Goal: Answer question/provide support: Share knowledge or assist other users

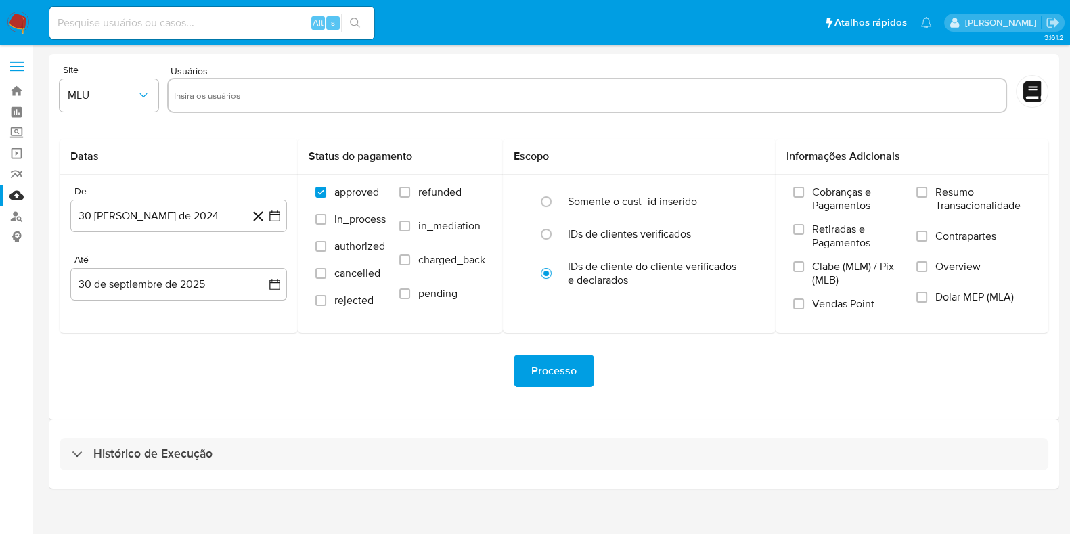
click at [12, 18] on img at bounding box center [18, 23] width 23 height 23
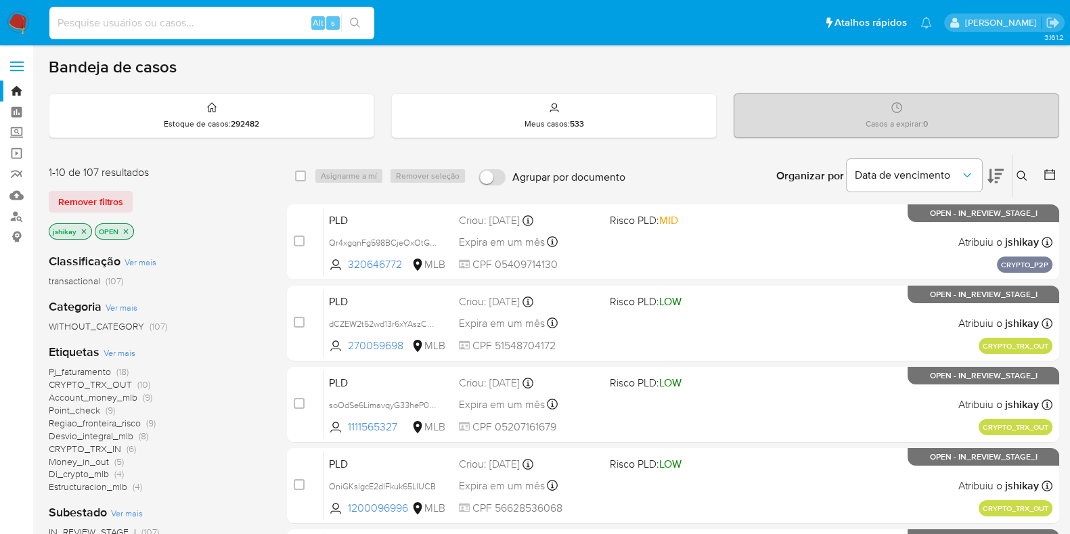
click at [235, 24] on input at bounding box center [211, 23] width 325 height 18
paste input "xNXGG1sksqH4kRfyv6dqH6Bs"
type input "xNXGG1sksqH4kRfyv6dqH6Bs"
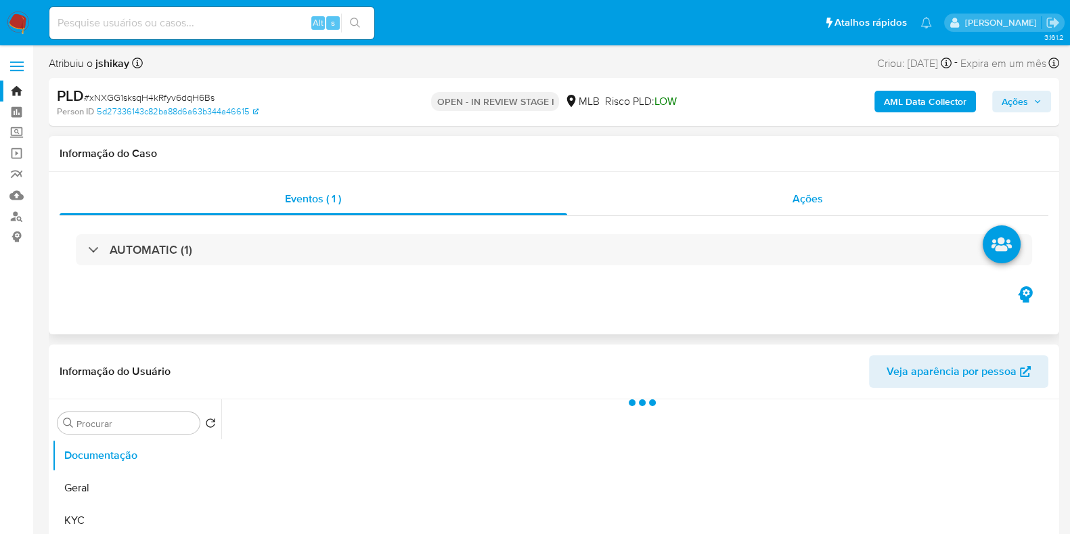
select select "10"
click at [705, 187] on div "Ações" at bounding box center [808, 199] width 482 height 32
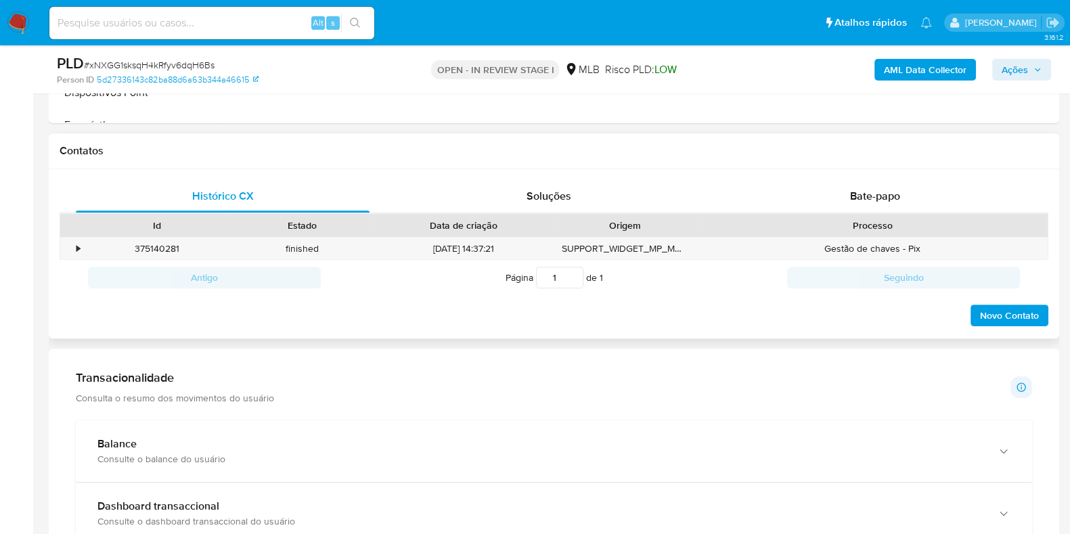
scroll to position [676, 0]
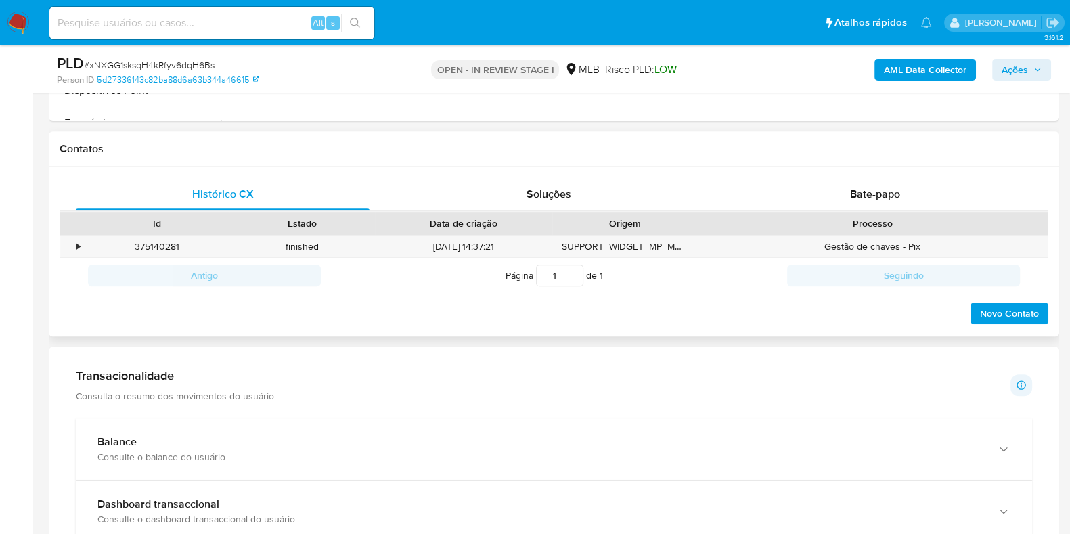
click at [798, 212] on div "Processo" at bounding box center [872, 223] width 350 height 23
click at [798, 196] on div "Bate-papo" at bounding box center [875, 194] width 294 height 32
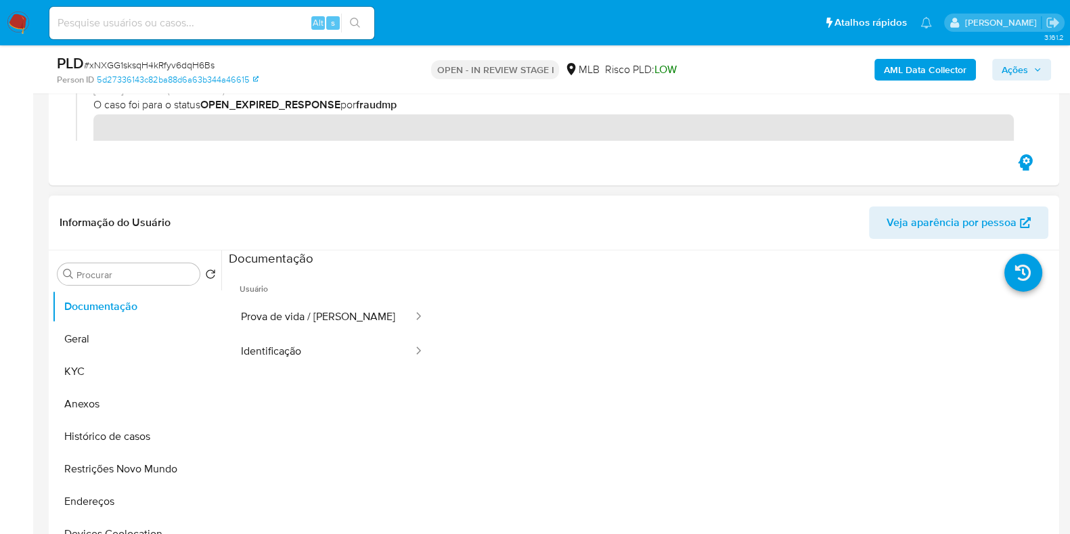
scroll to position [84, 0]
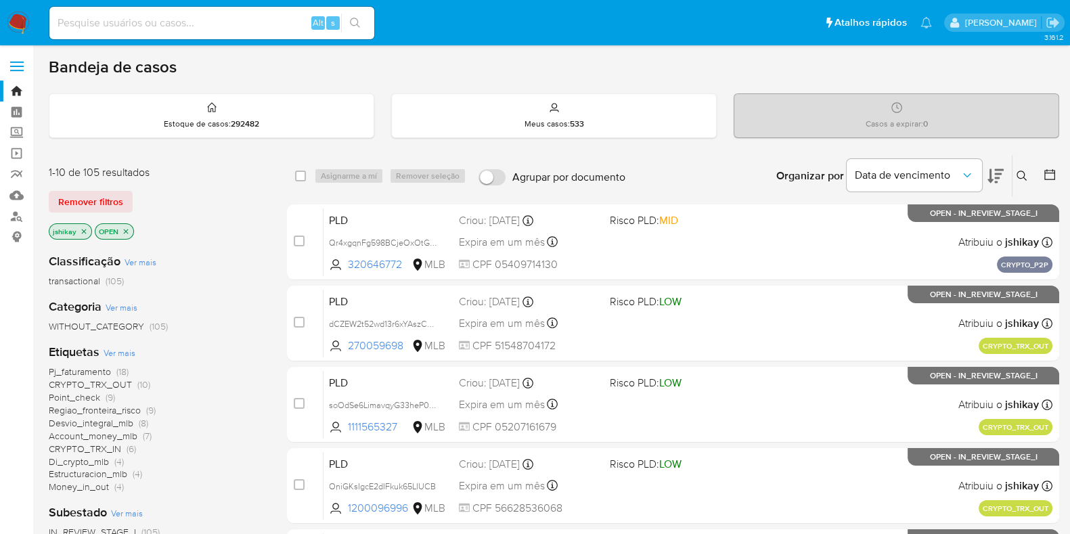
click at [120, 350] on span "Ver mais" at bounding box center [120, 352] width 32 height 12
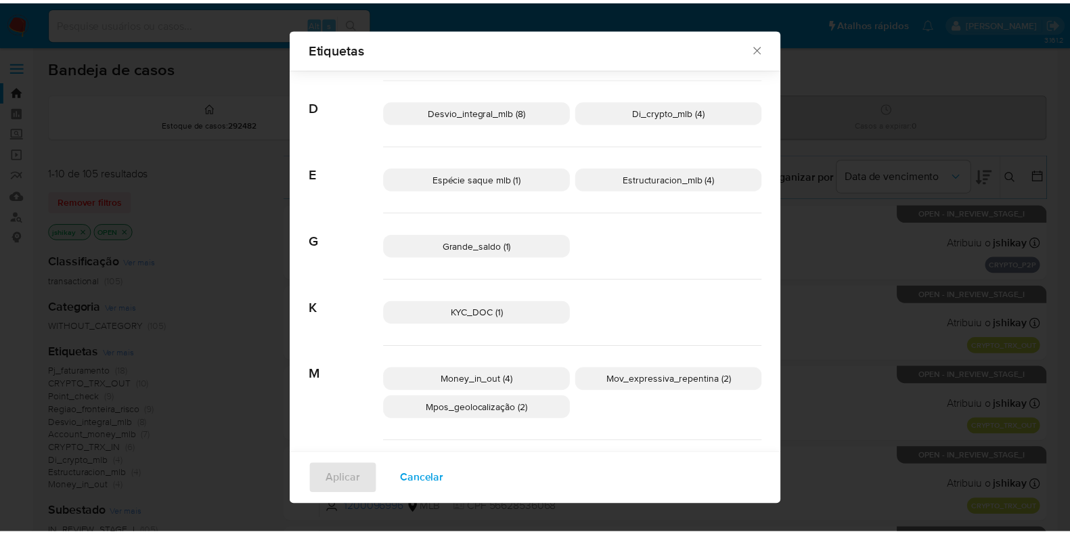
scroll to position [497, 0]
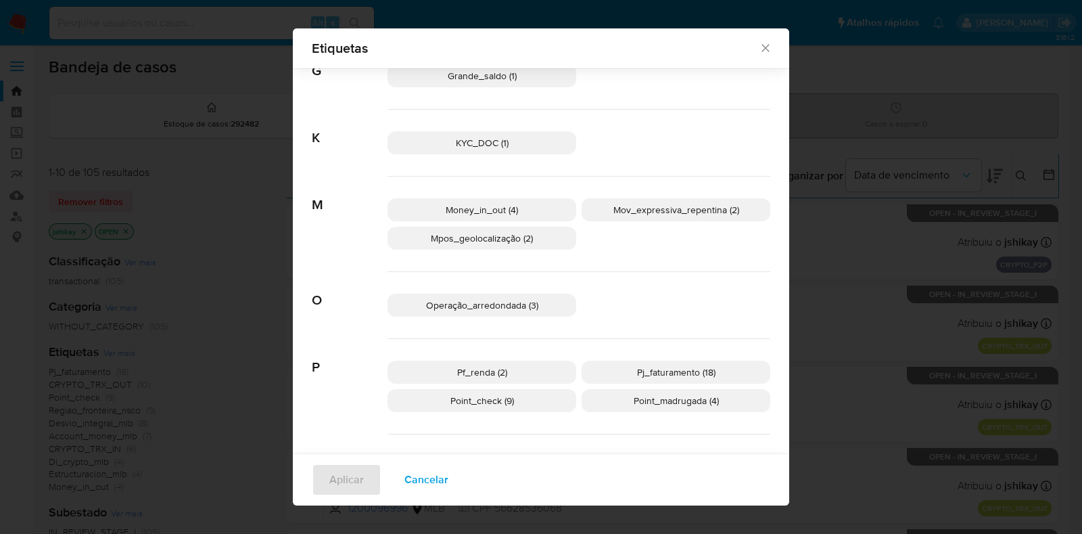
click at [848, 147] on div "Etiquetas Buscar A Account_money_mlb (7) Aml_cuenta_recien_abierta_mlb (3) Ausê…" at bounding box center [541, 267] width 1082 height 534
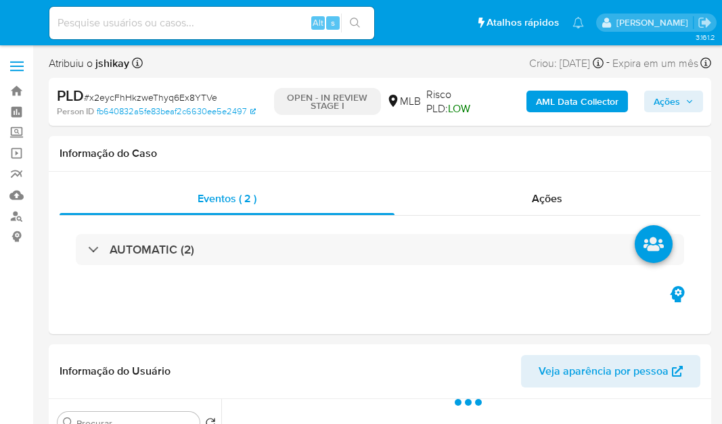
select select "10"
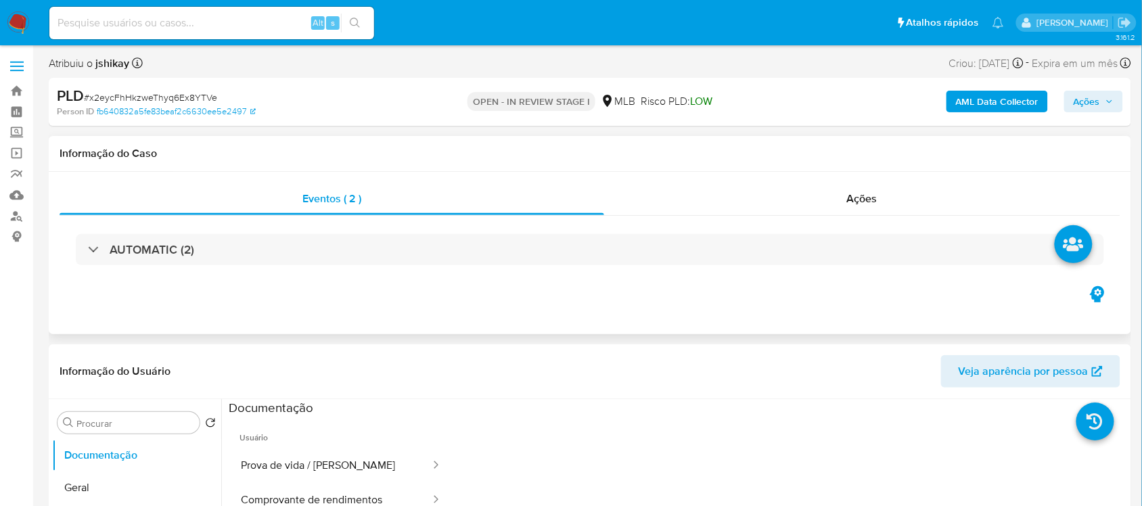
scroll to position [85, 0]
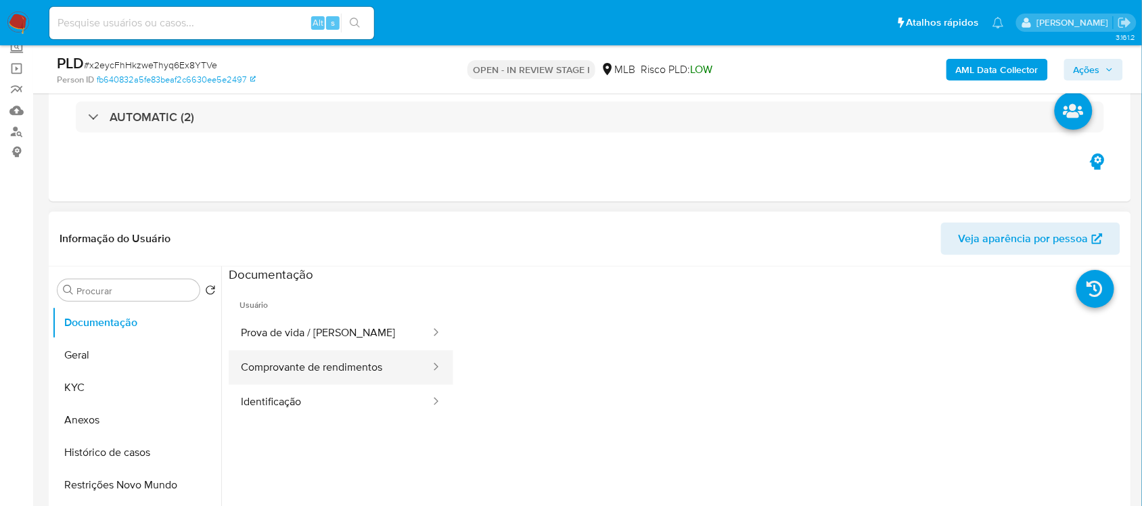
click at [271, 369] on button "Comprovante de rendimentos" at bounding box center [330, 367] width 203 height 35
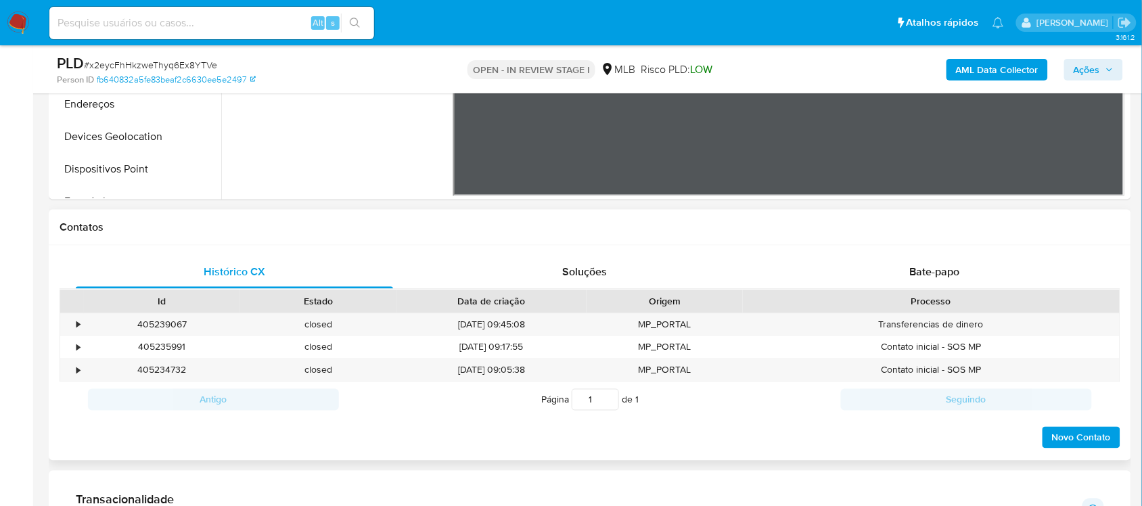
scroll to position [507, 0]
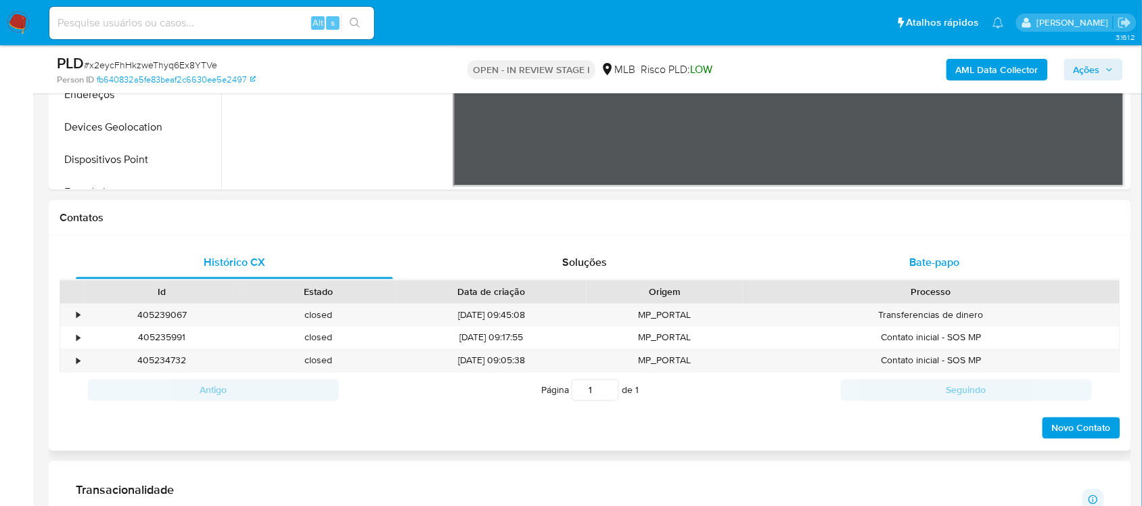
click at [721, 257] on div "Bate-papo" at bounding box center [934, 263] width 317 height 32
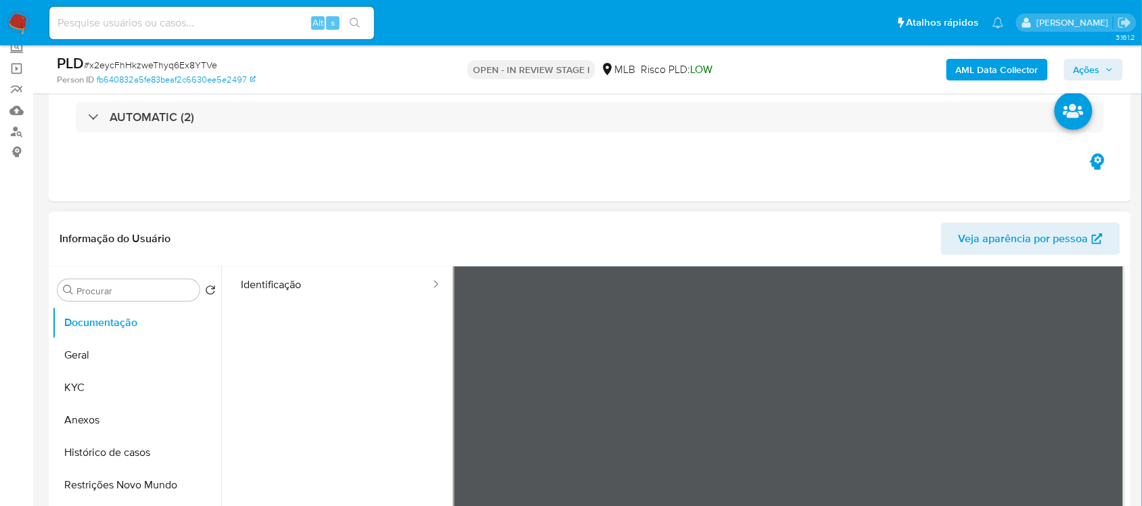
scroll to position [0, 0]
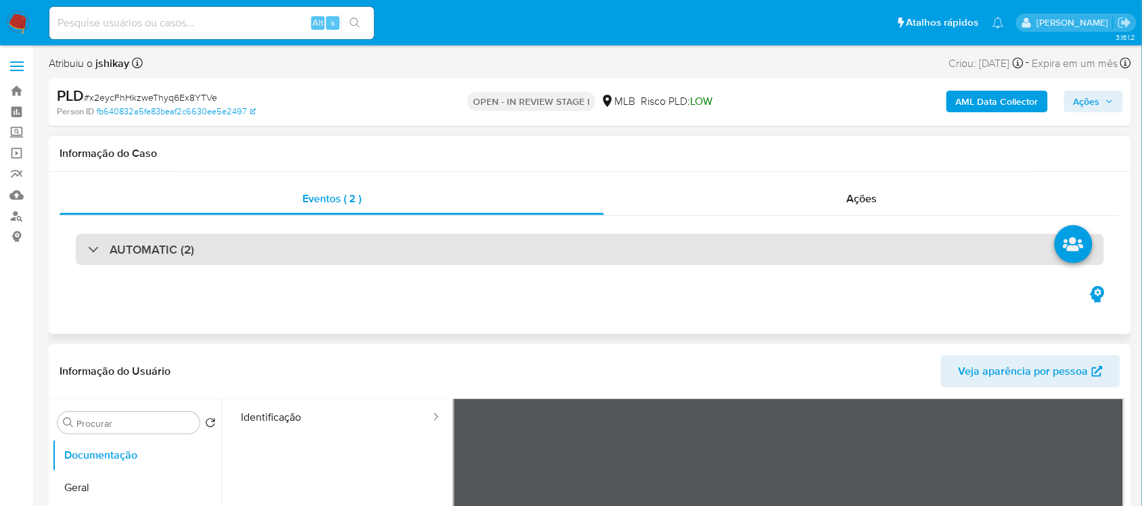
click at [721, 251] on div "AUTOMATIC (2)" at bounding box center [590, 249] width 1028 height 31
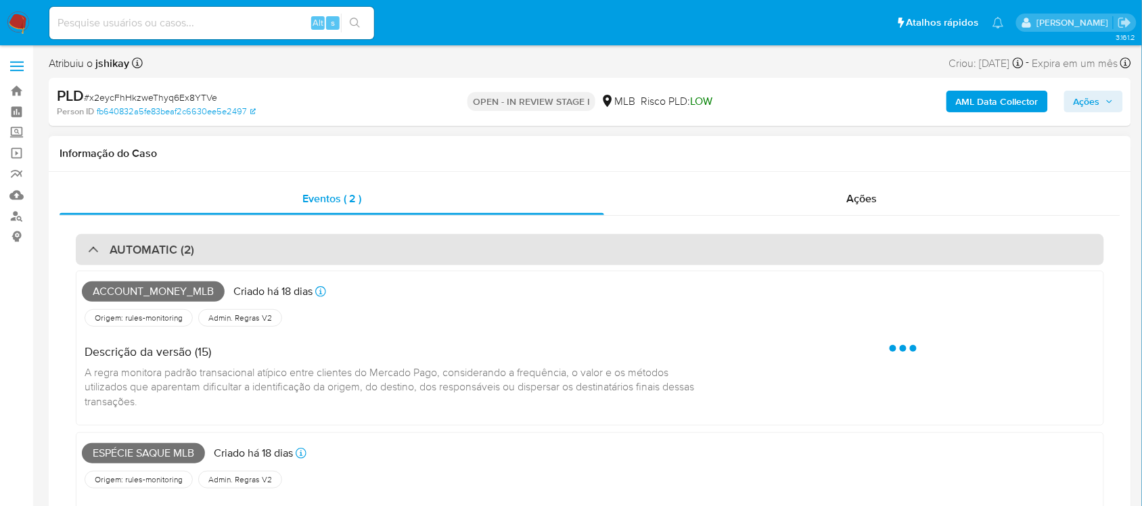
click at [721, 251] on div "AUTOMATIC (2)" at bounding box center [590, 249] width 1028 height 31
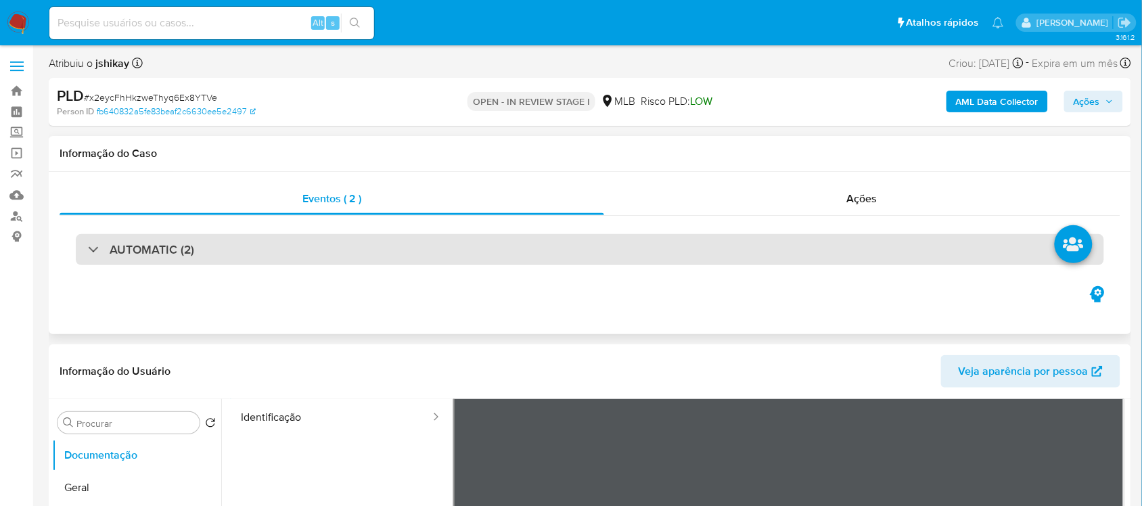
click at [721, 251] on div "AUTOMATIC (2)" at bounding box center [590, 249] width 1028 height 31
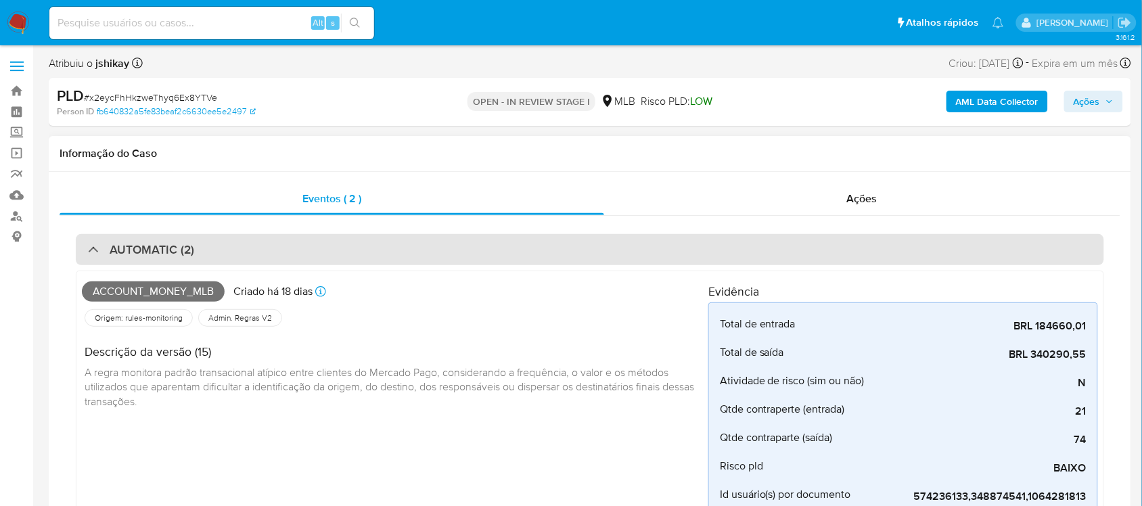
click at [721, 251] on div "AUTOMATIC (2)" at bounding box center [590, 249] width 1028 height 31
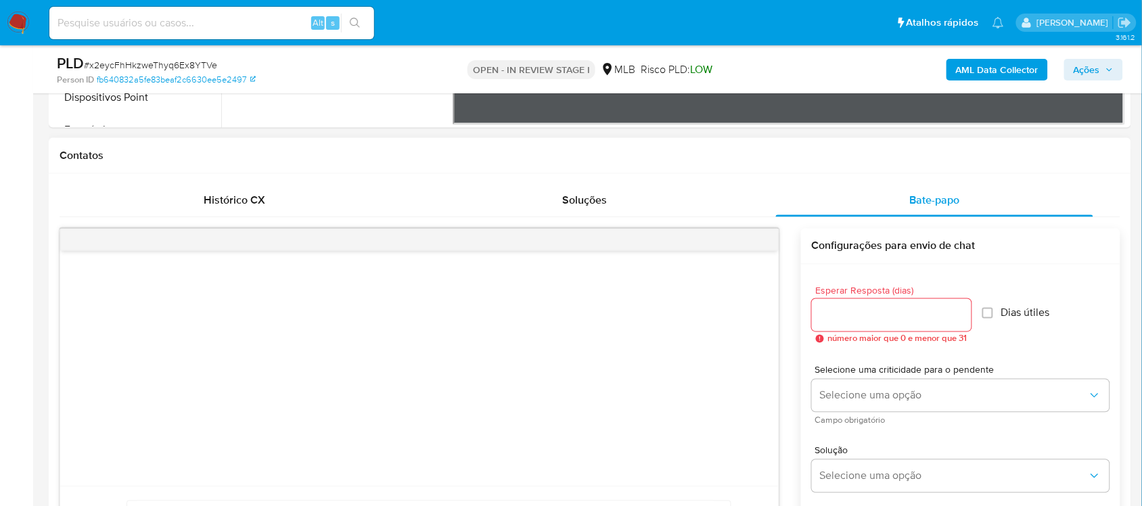
scroll to position [676, 0]
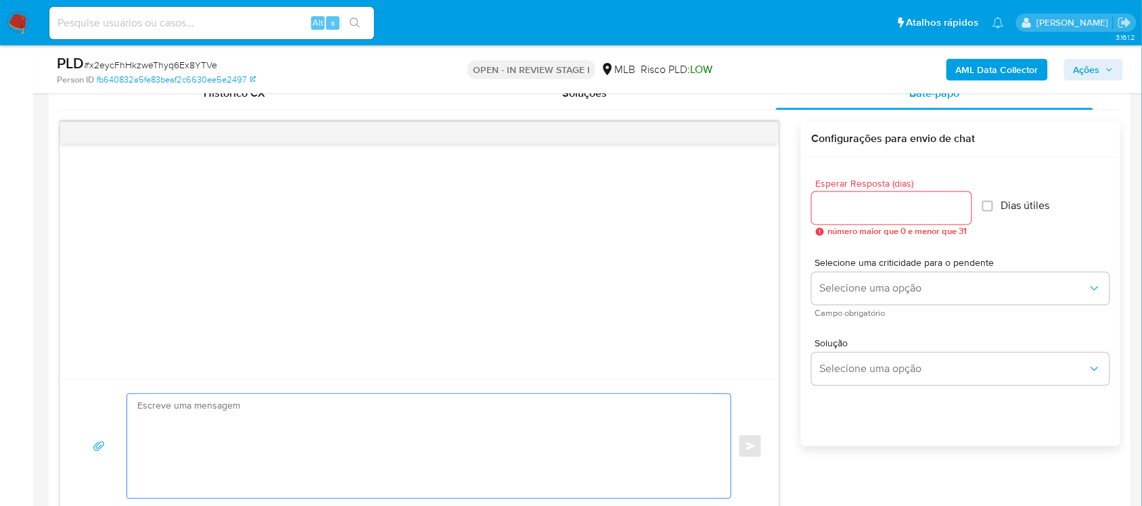
click at [278, 423] on textarea at bounding box center [425, 446] width 576 height 104
click at [370, 421] on textarea at bounding box center [425, 446] width 576 height 104
paste textarea "Olá, Estamos realizando uma verificação adicional de segurança em contas de usu…"
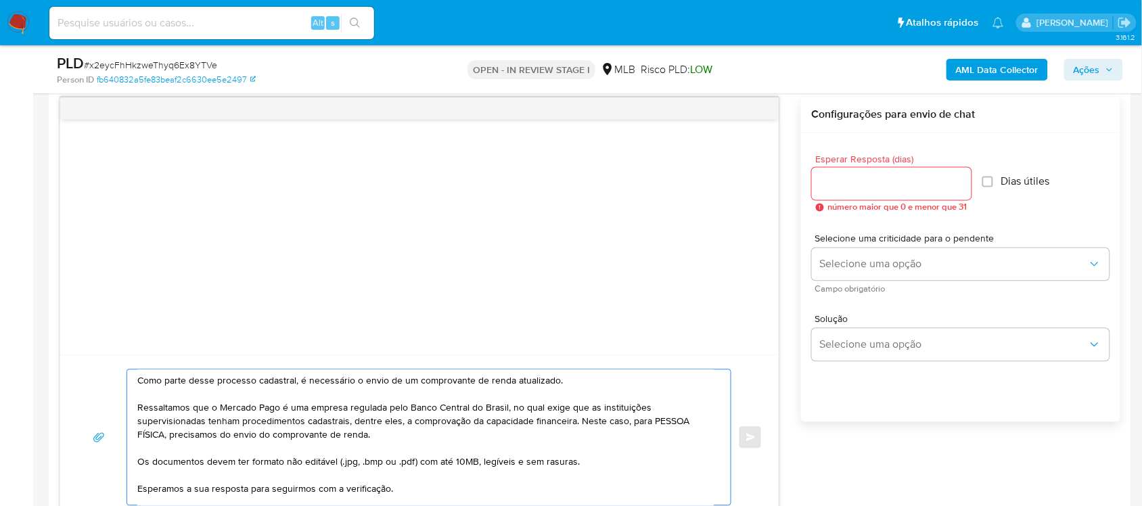
scroll to position [85, 0]
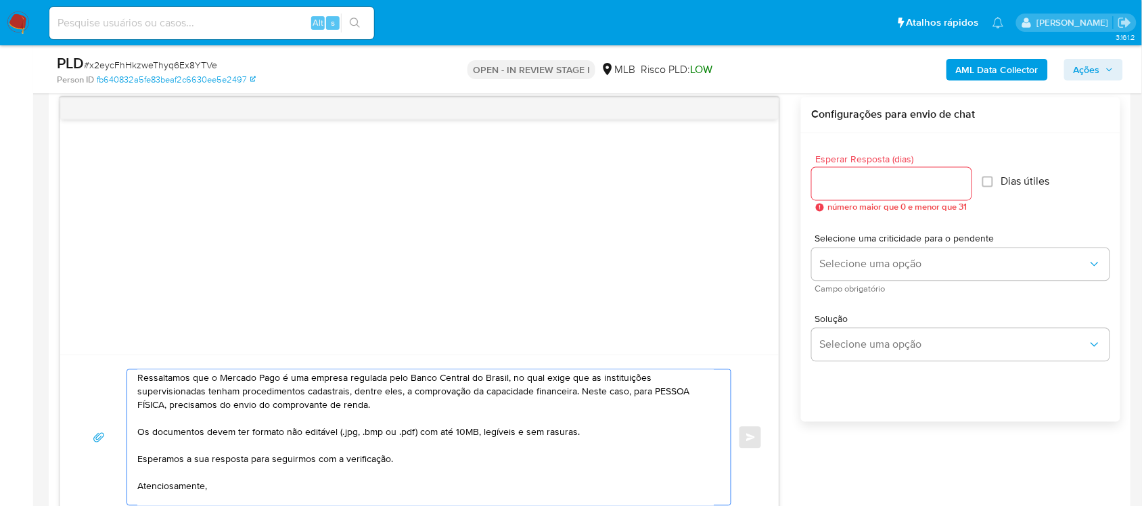
type textarea "Olá, Estamos realizando uma verificação adicional de segurança em contas de usu…"
click at [721, 160] on span "Esperar Resposta (dias)" at bounding box center [896, 160] width 160 height 10
click at [721, 175] on input "Esperar Resposta (dias)" at bounding box center [892, 184] width 160 height 18
click at [721, 185] on input "Esperar Resposta (dias)" at bounding box center [892, 184] width 160 height 18
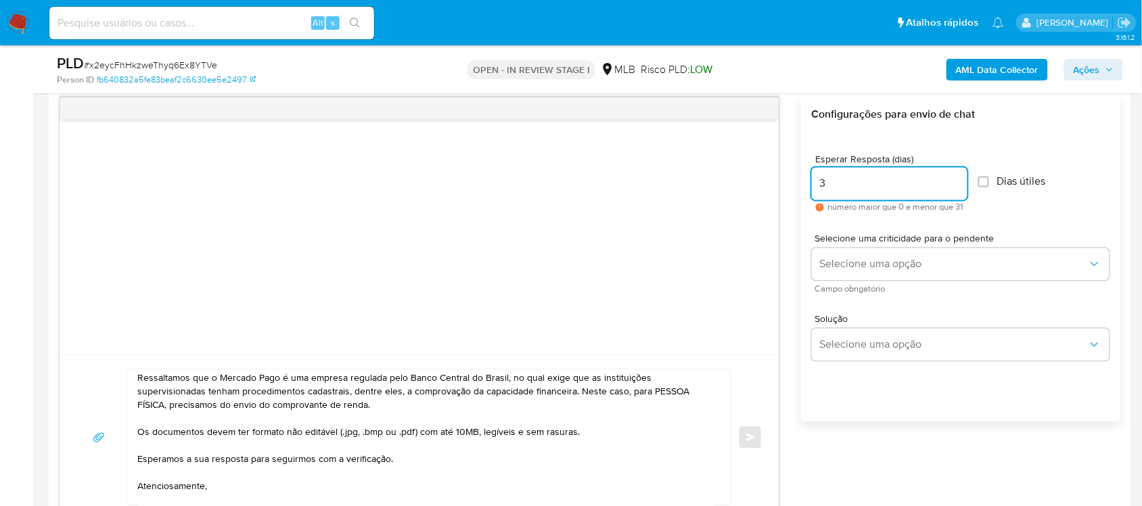
type input "3"
click at [721, 178] on label "Dias útiles" at bounding box center [1012, 182] width 68 height 14
click at [721, 177] on input "Dias útiles" at bounding box center [983, 182] width 11 height 11
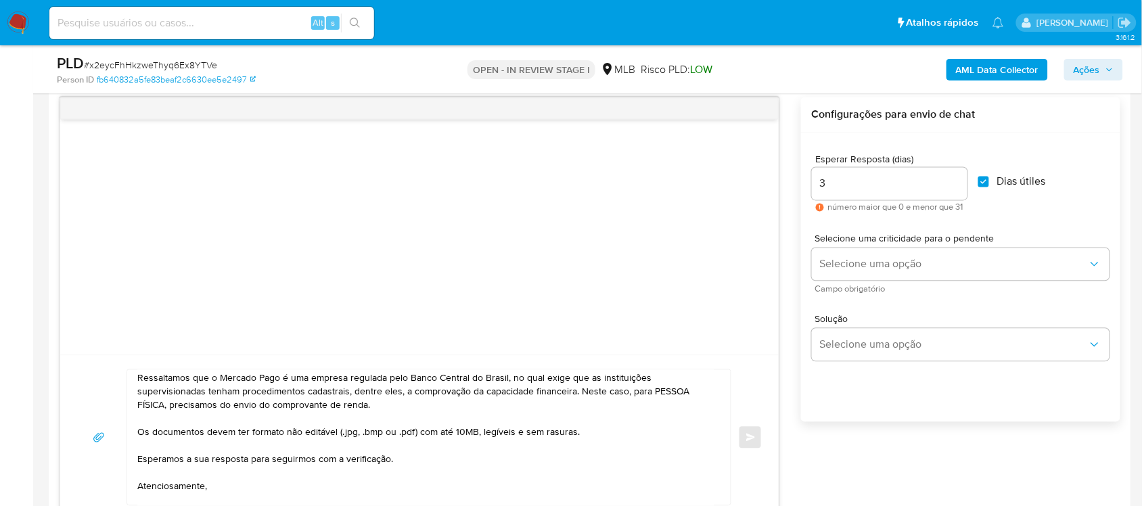
checkbox input "true"
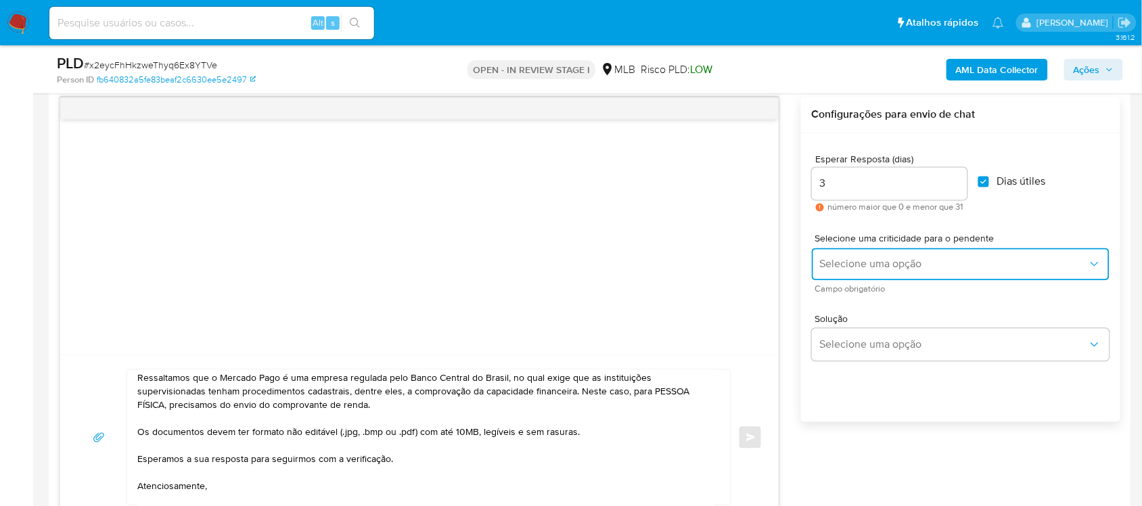
click at [721, 275] on button "Selecione uma opção" at bounding box center [961, 264] width 298 height 32
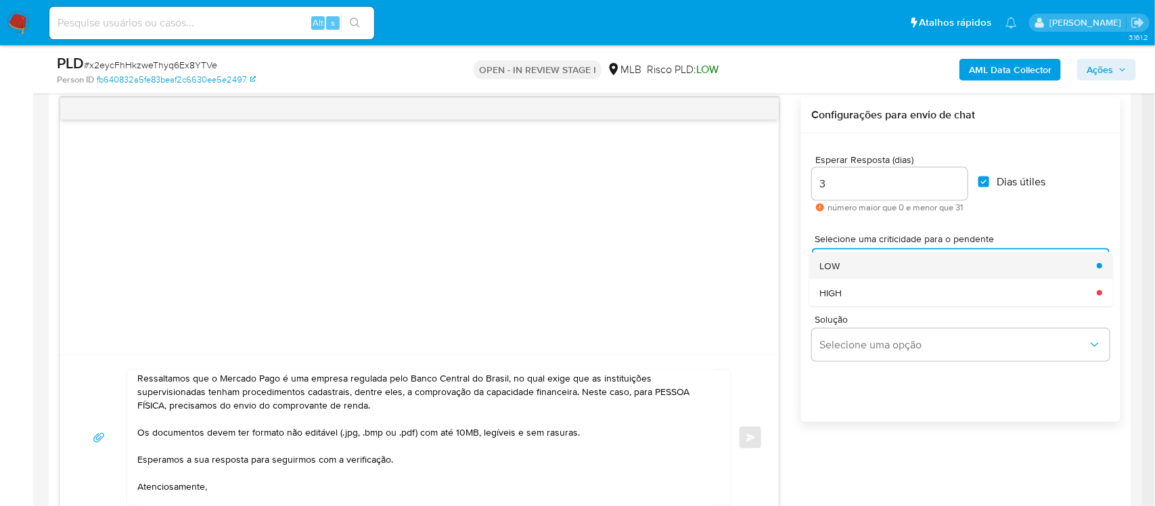
click at [721, 267] on div "LOW" at bounding box center [954, 265] width 269 height 27
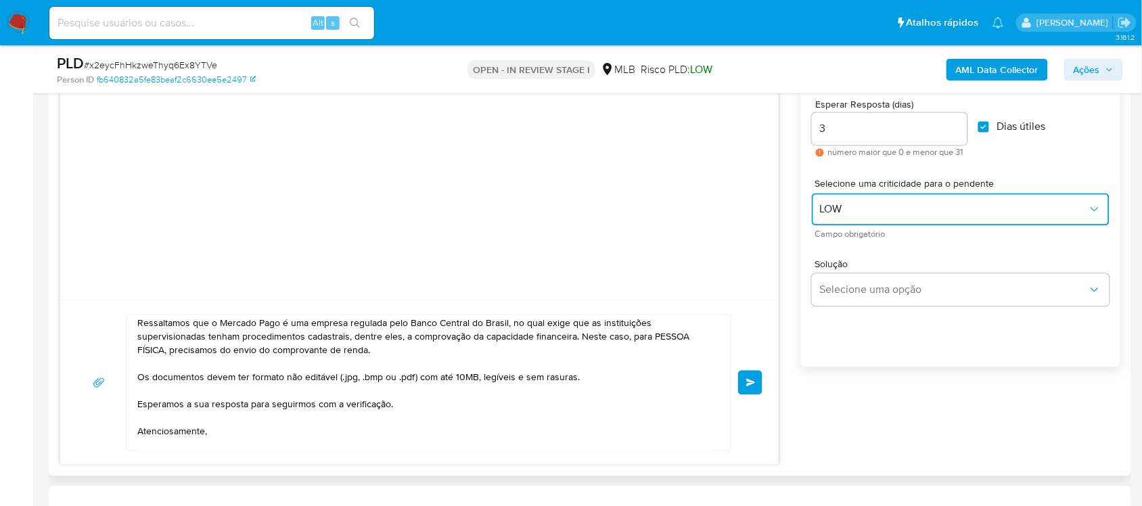
scroll to position [785, 0]
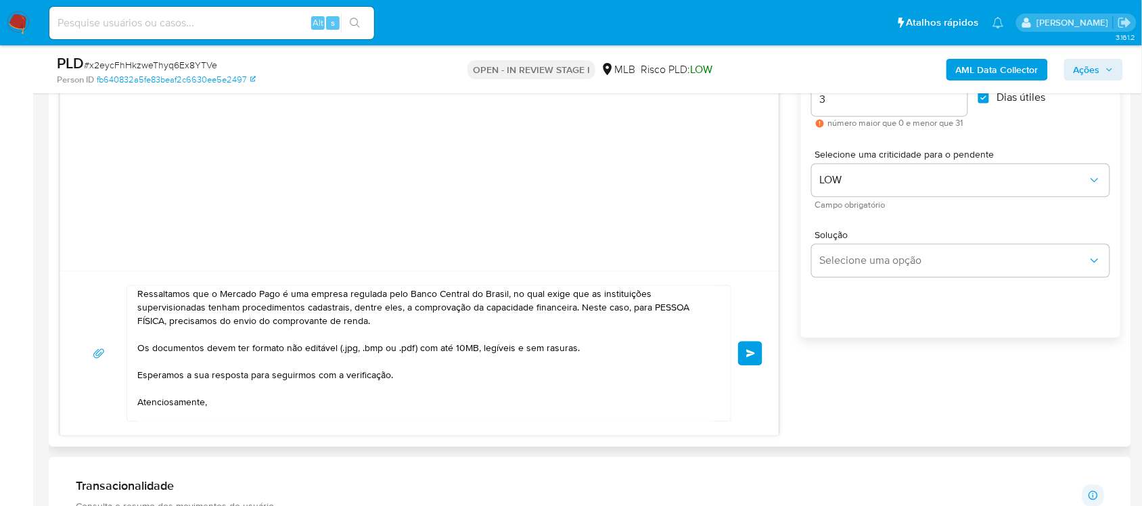
click at [721, 346] on button "common.send" at bounding box center [750, 353] width 24 height 24
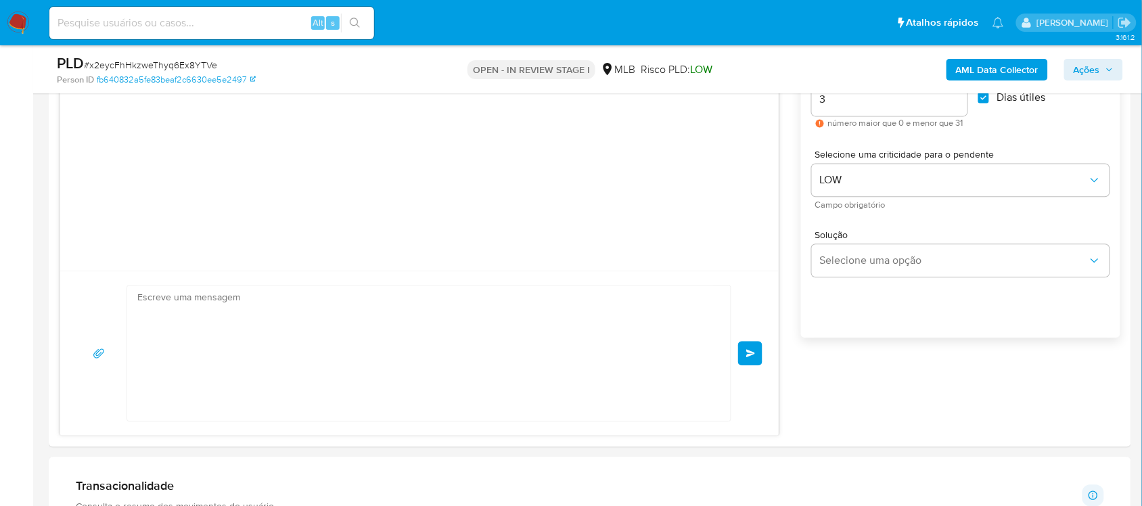
scroll to position [0, 0]
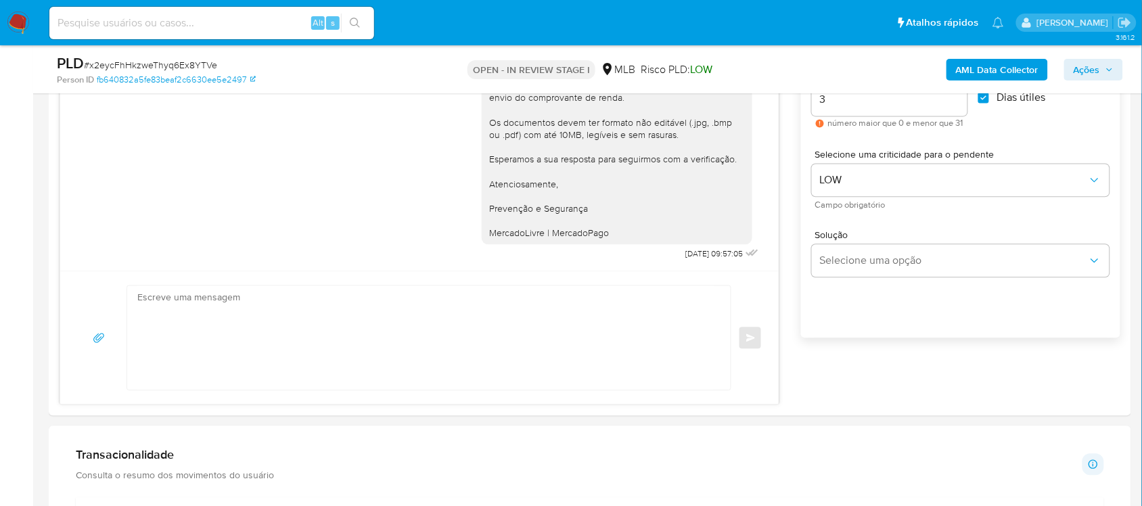
click at [194, 64] on span "# x2eycFhHkzweThyq6Ex8YTVe" at bounding box center [150, 65] width 133 height 14
copy span "x2eycFhHkzweThyq6Ex8YTVe"
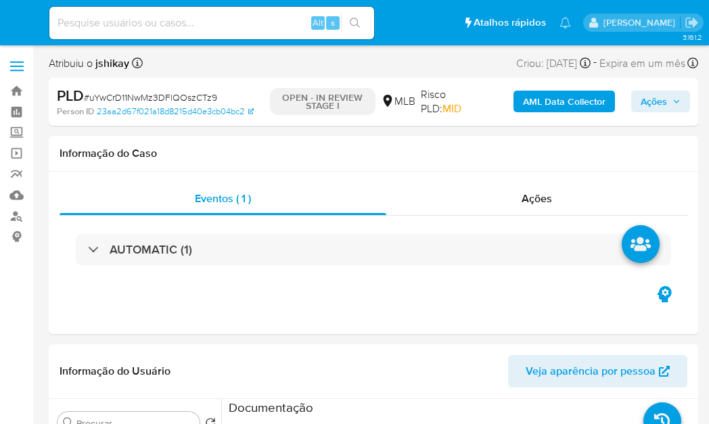
select select "10"
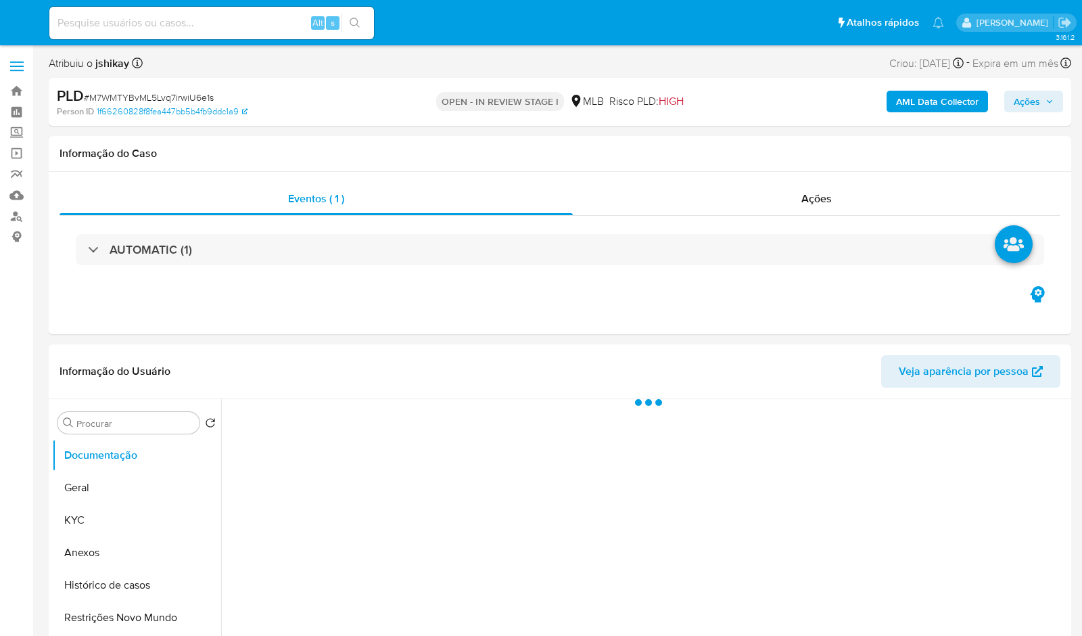
select select "10"
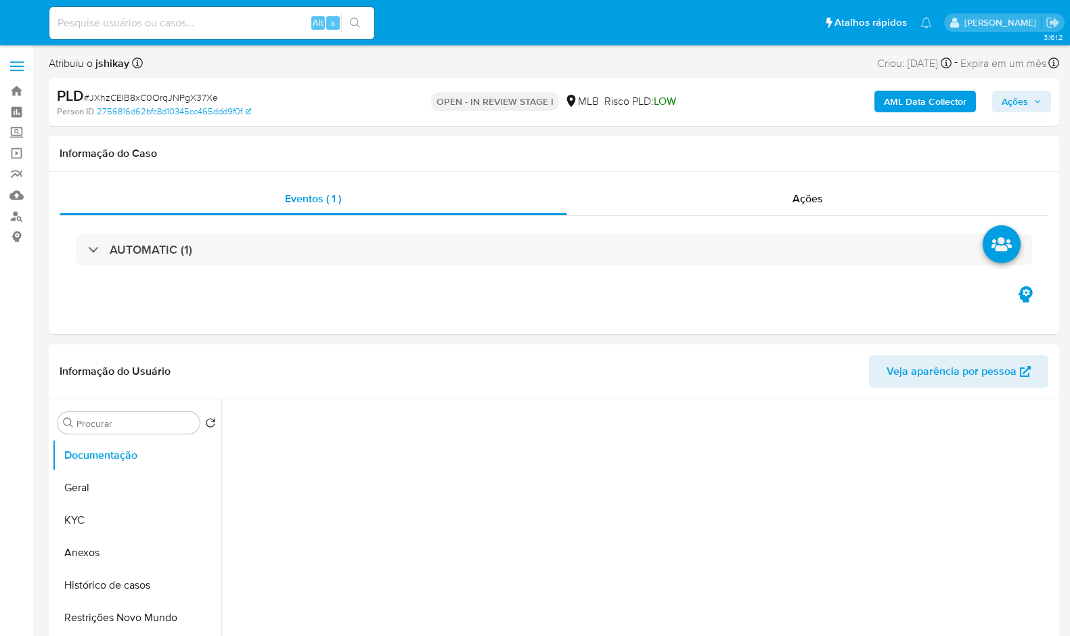
select select "10"
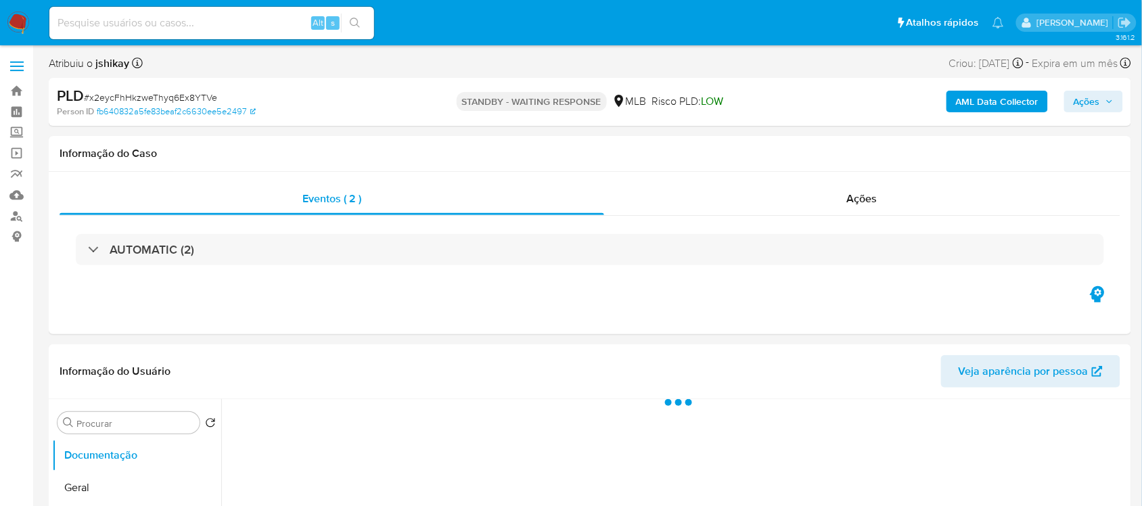
select select "10"
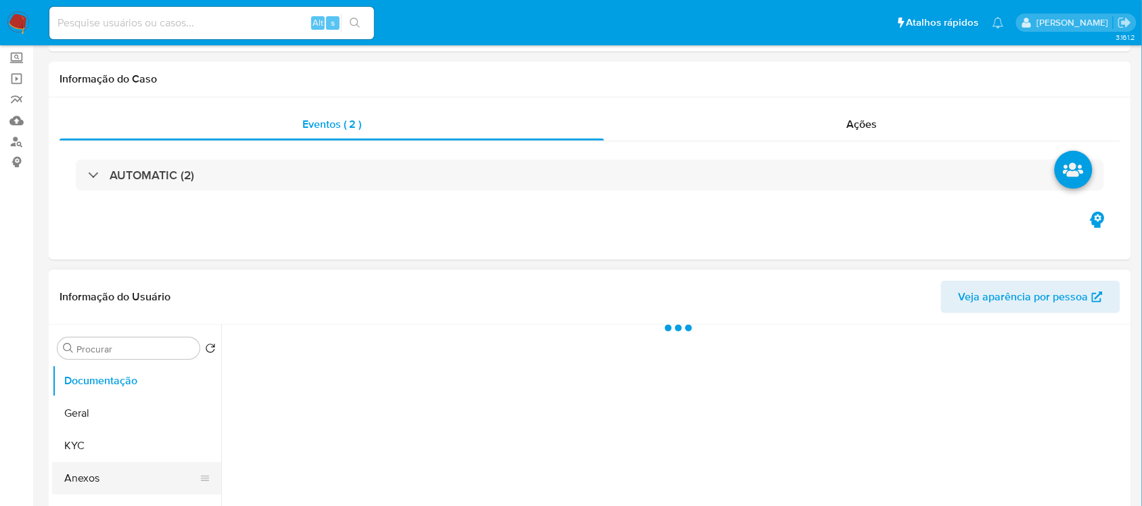
scroll to position [169, 0]
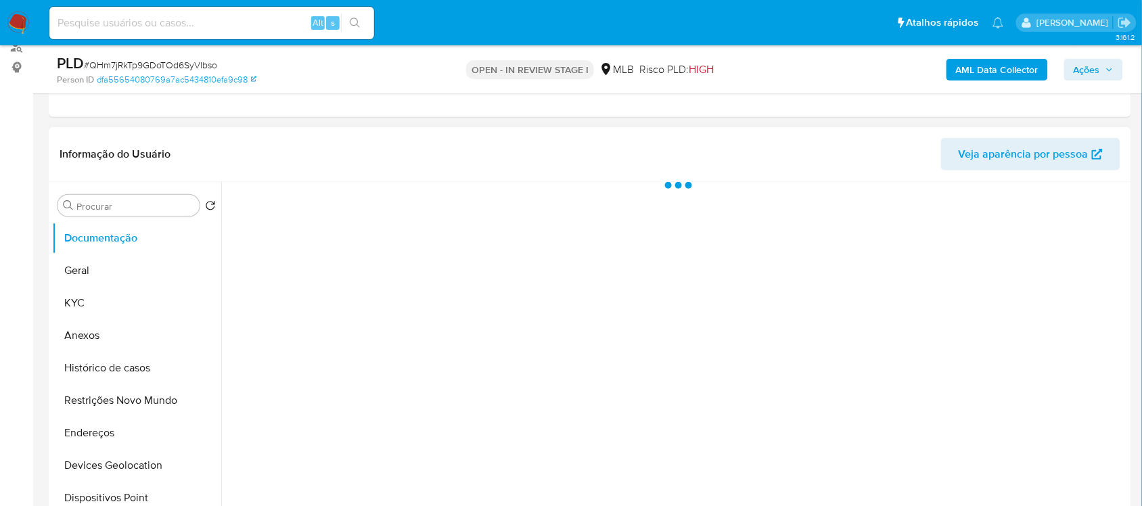
select select "10"
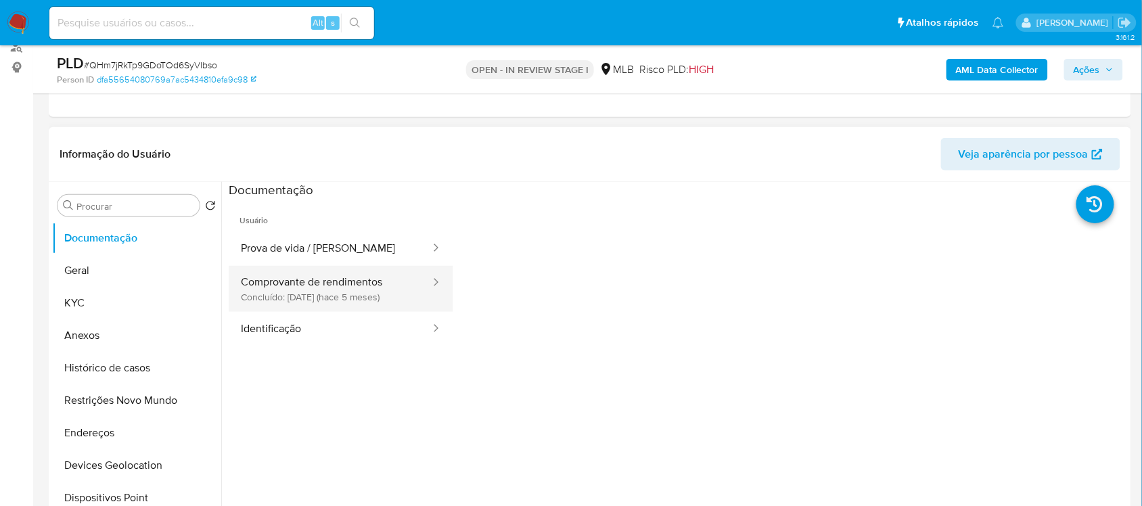
click at [357, 296] on button "Comprovante de rendimentos Concluído: 18/04/2025 (hace 5 meses)" at bounding box center [330, 289] width 203 height 46
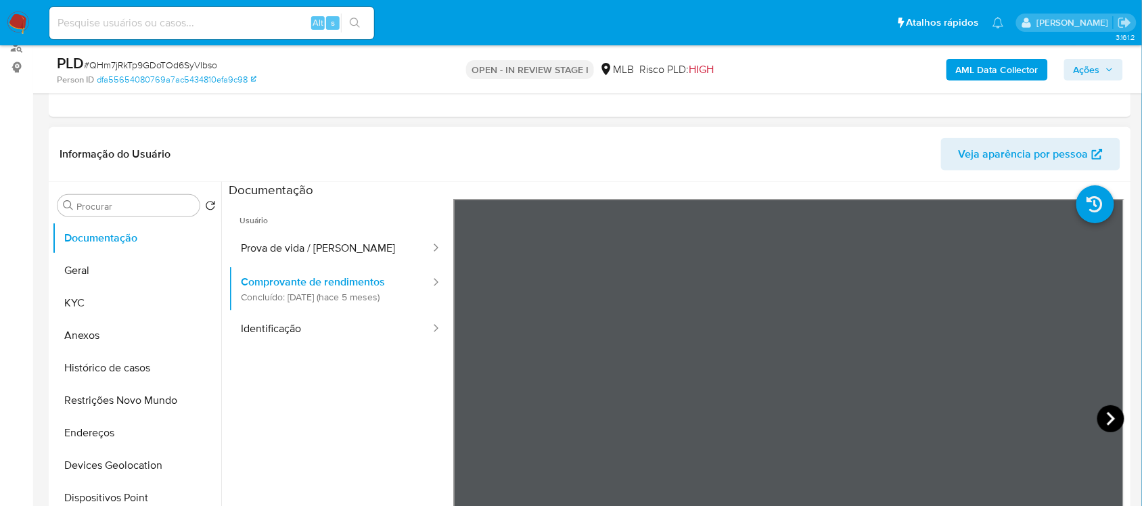
click at [1115, 417] on icon at bounding box center [1110, 418] width 27 height 27
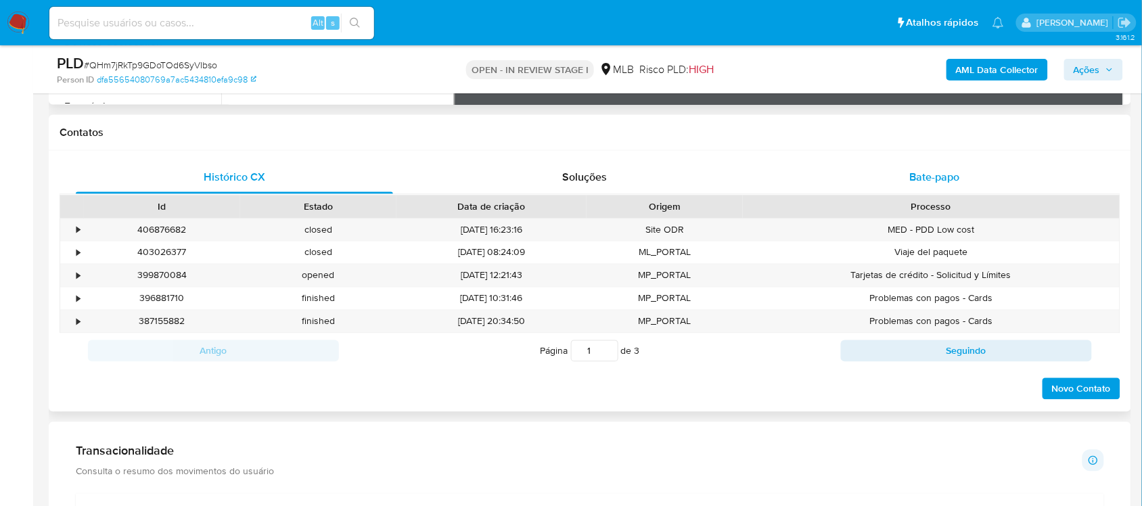
scroll to position [592, 0]
click at [874, 181] on div "Bate-papo" at bounding box center [934, 178] width 317 height 32
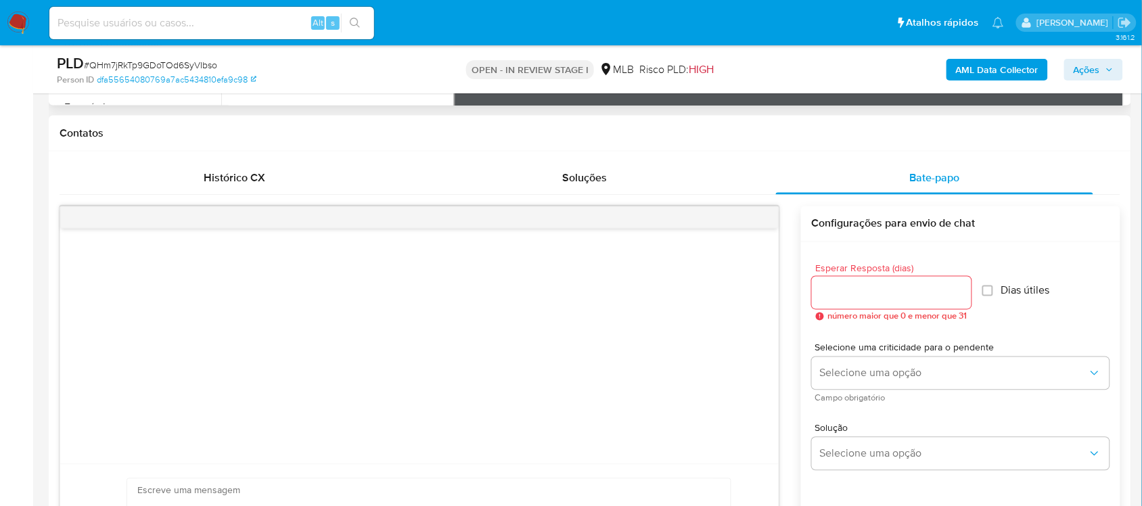
scroll to position [676, 0]
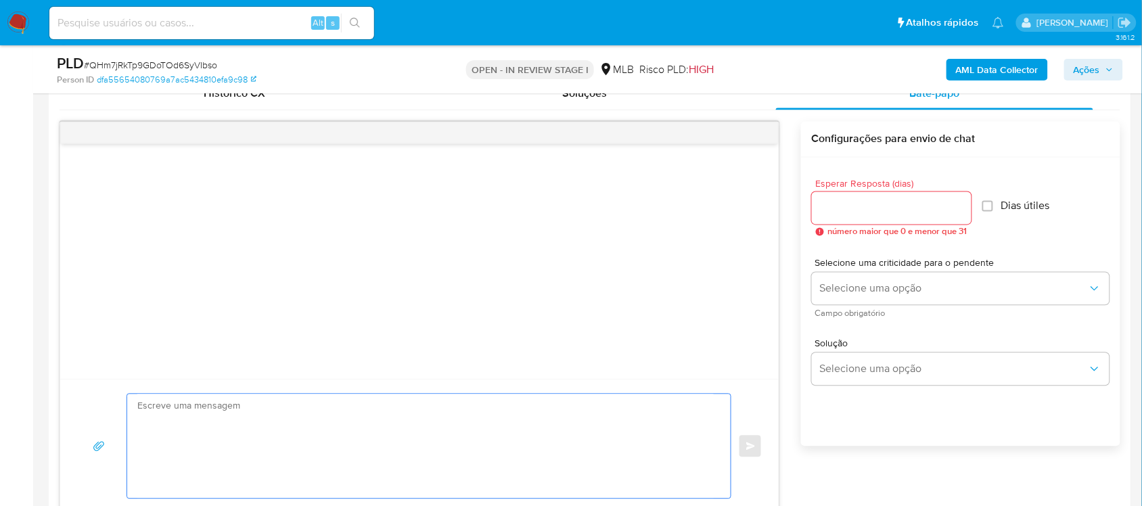
click at [365, 396] on textarea at bounding box center [425, 446] width 576 height 104
paste textarea "Aguardando comprovante"
type textarea "Aguardando comprovante"
click at [156, 406] on textarea at bounding box center [425, 446] width 576 height 104
paste textarea "Olá, Estamos realizando uma verificação adicional de segurança em contas de usu…"
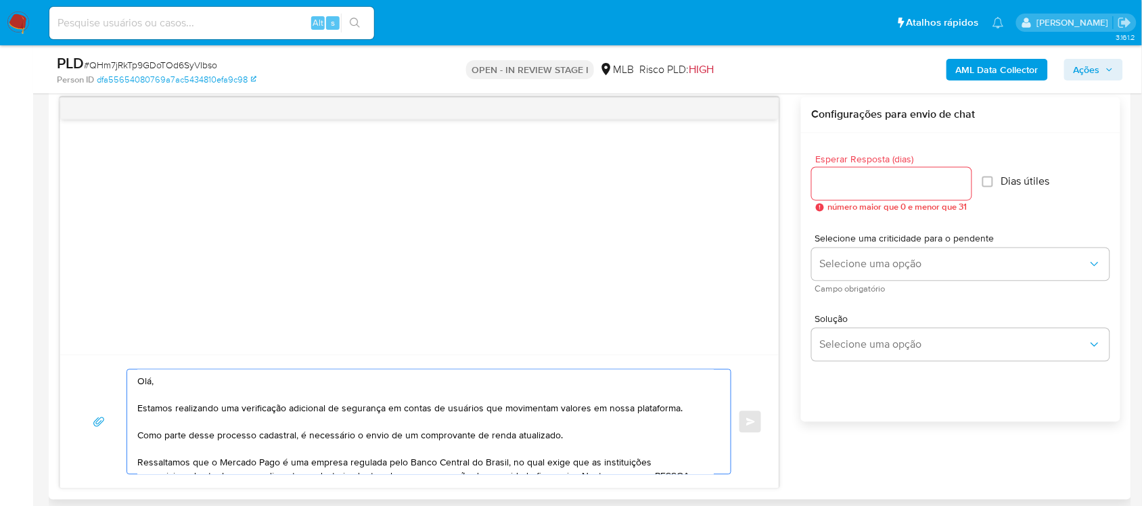
scroll to position [140, 0]
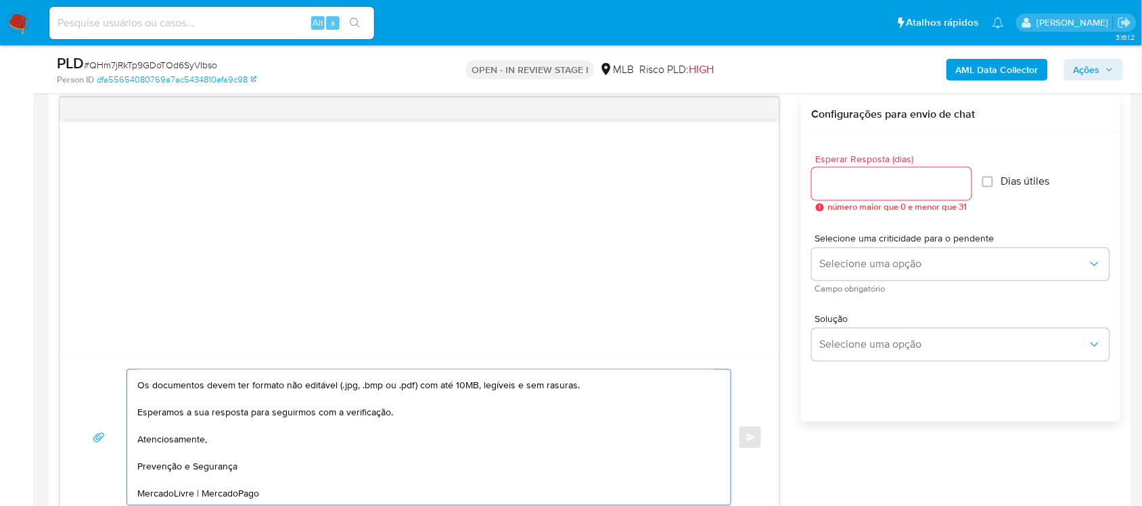
type textarea "Olá, Estamos realizando uma verificação adicional de segurança em contas de usu…"
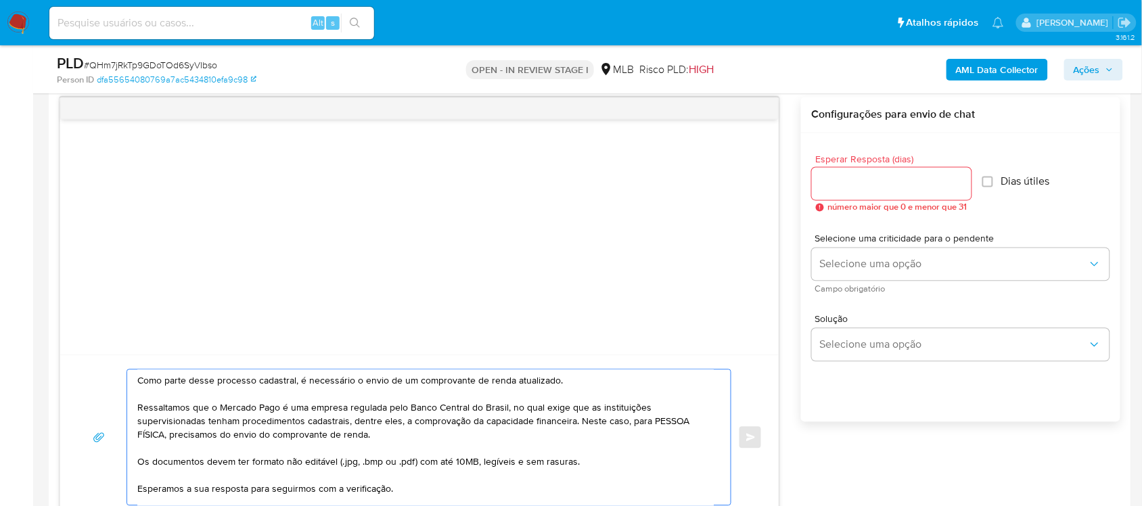
scroll to position [85, 0]
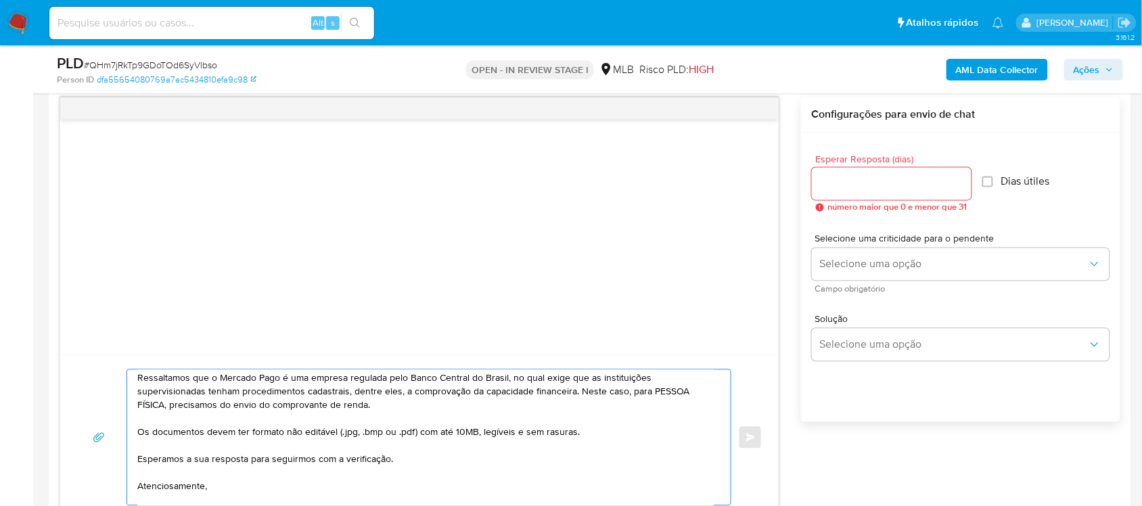
click at [849, 183] on input "Esperar Resposta (dias)" at bounding box center [892, 184] width 160 height 18
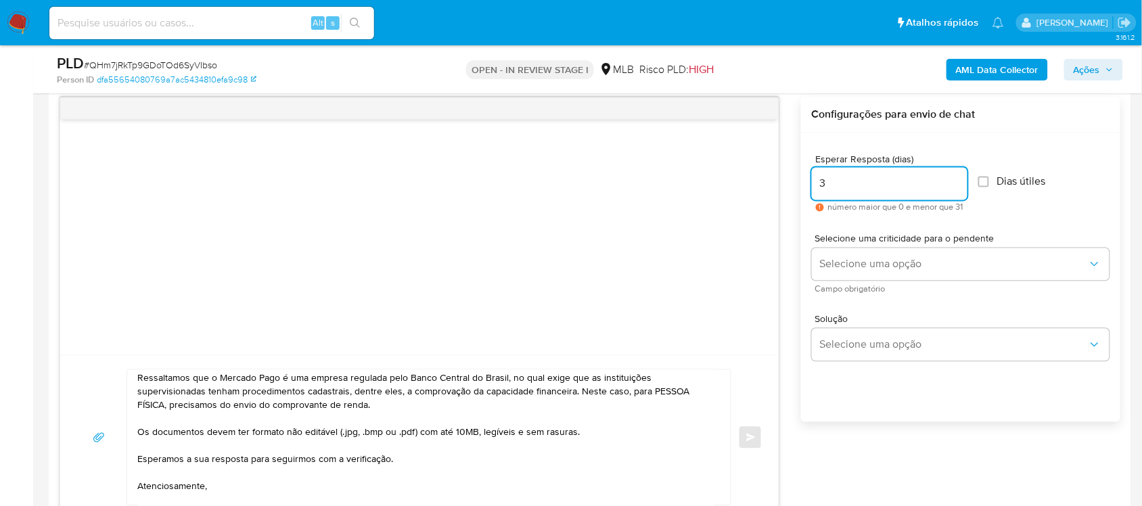
type input "3"
drag, startPoint x: 1009, startPoint y: 183, endPoint x: 973, endPoint y: 204, distance: 42.1
click at [1009, 183] on span "Dias útiles" at bounding box center [1021, 182] width 49 height 14
click at [978, 177] on input "Dias útiles" at bounding box center [983, 182] width 11 height 11
checkbox input "true"
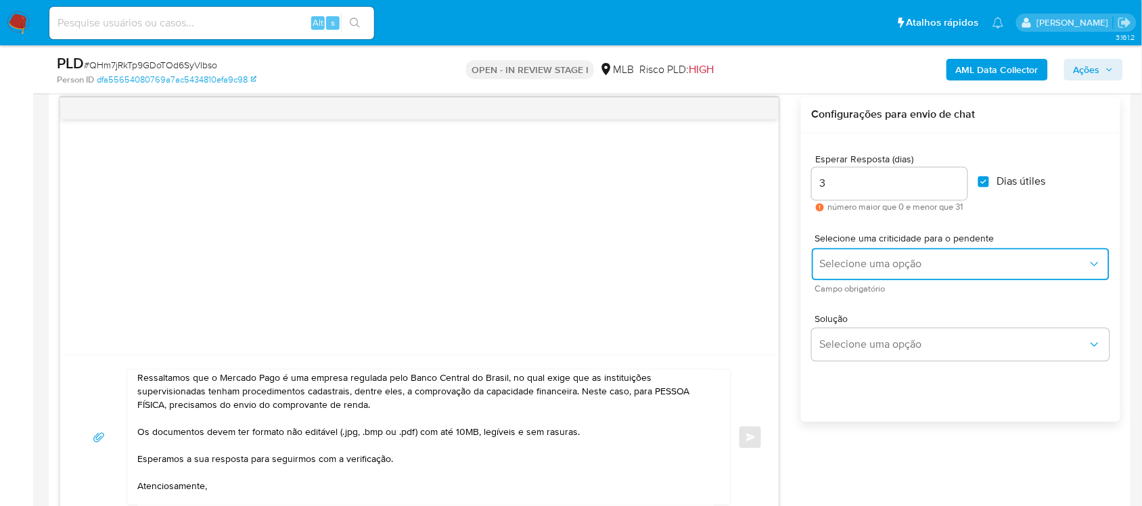
click at [940, 269] on span "Selecione uma opção" at bounding box center [954, 265] width 268 height 14
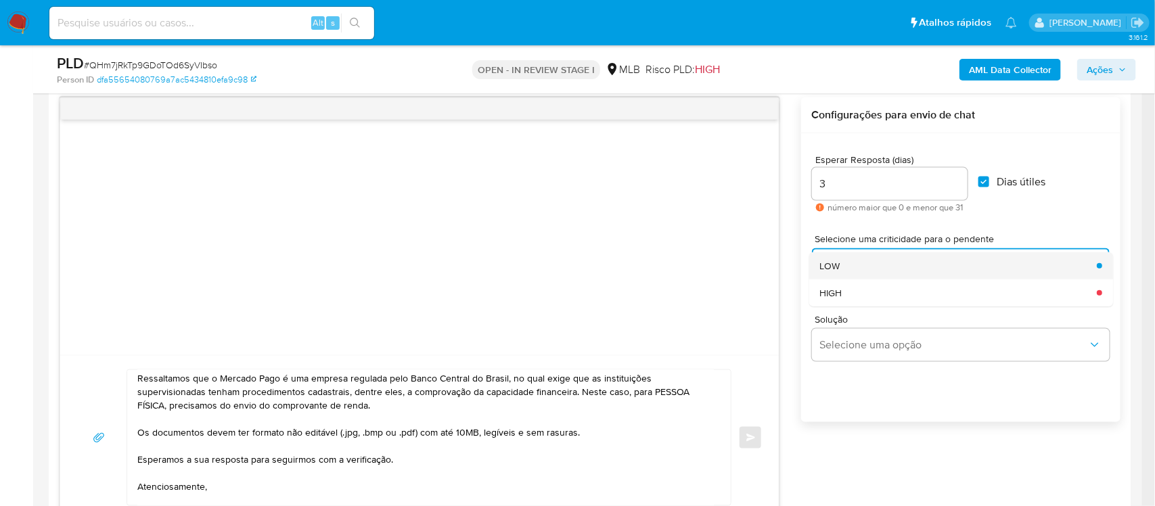
click at [858, 268] on div "LOW" at bounding box center [954, 265] width 269 height 27
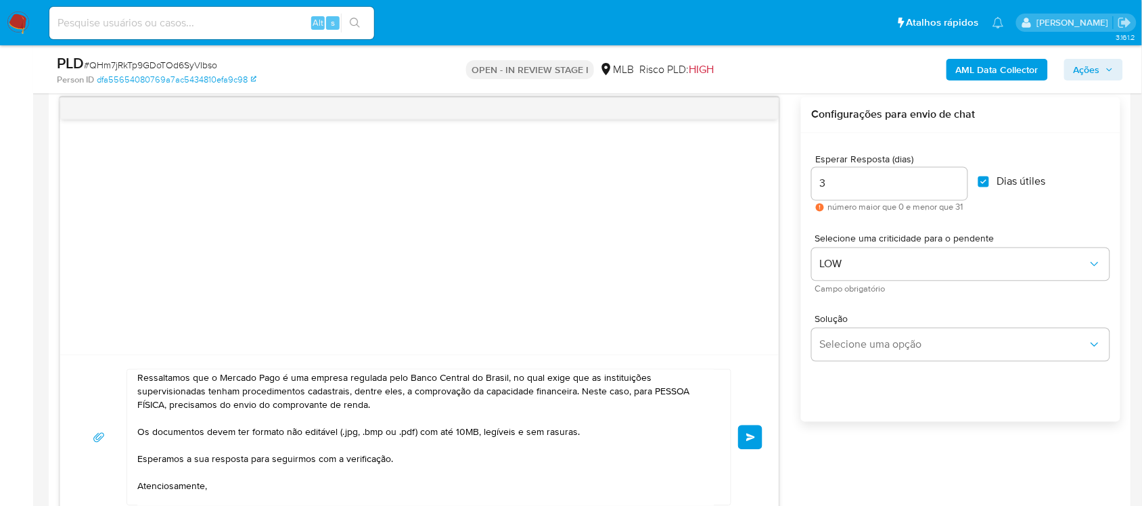
click at [744, 440] on button "common.send" at bounding box center [750, 438] width 24 height 24
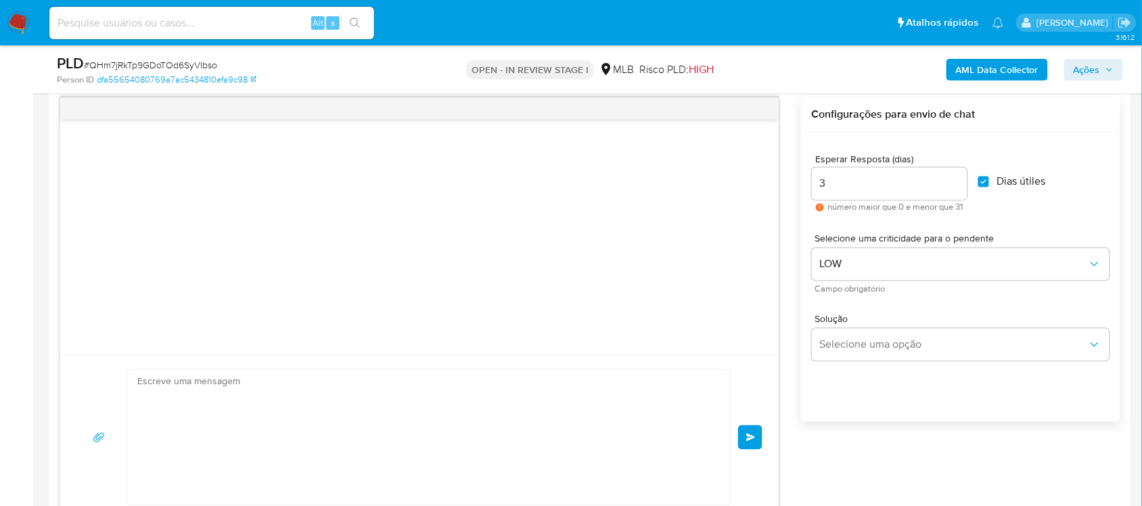
scroll to position [137, 0]
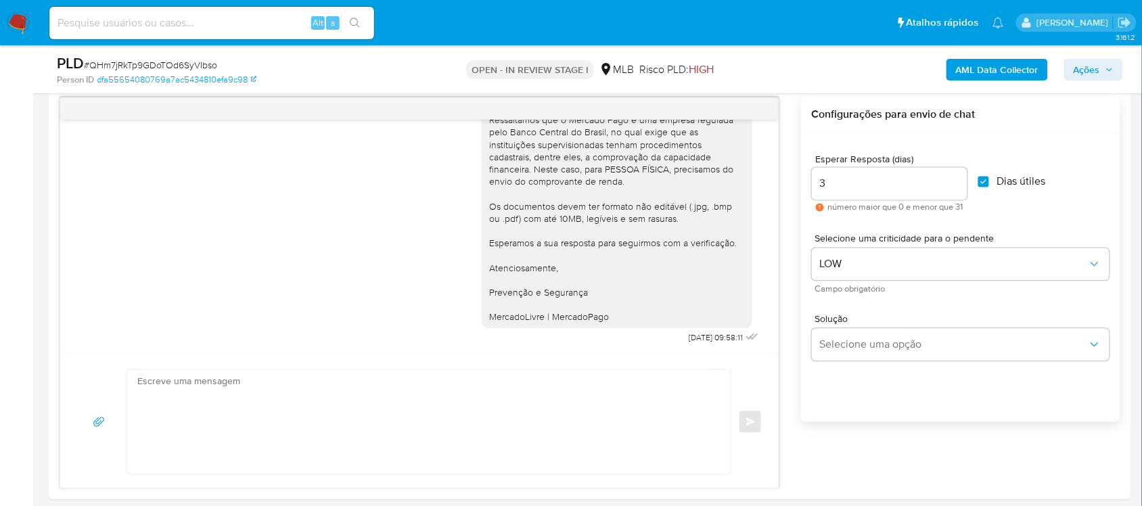
click at [164, 60] on span "# QHm7jRkTp9GDoTOd6SyVIbso" at bounding box center [150, 65] width 133 height 14
copy span "QHm7jRkTp9GDoTOd6SyVIbso"
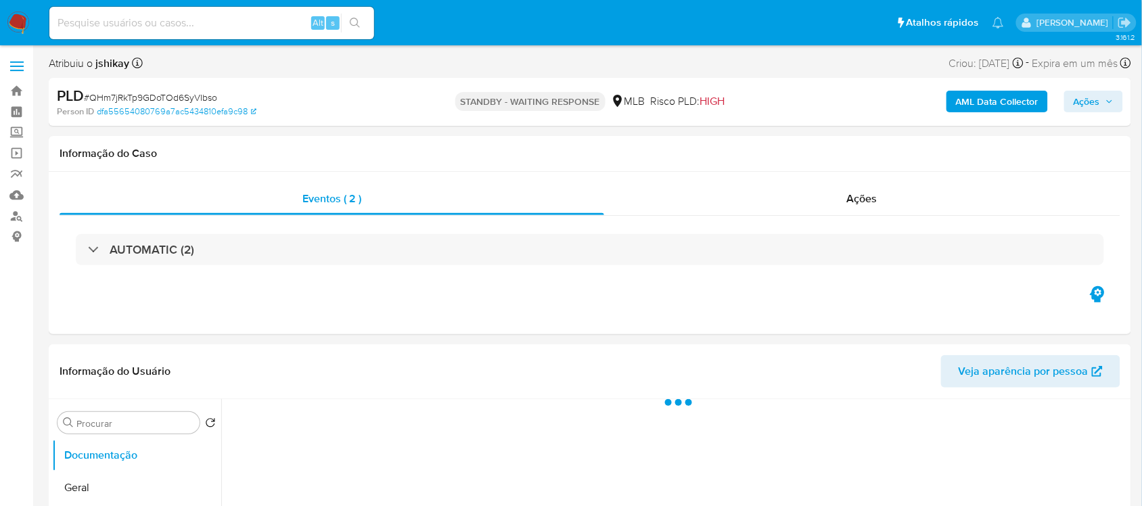
select select "10"
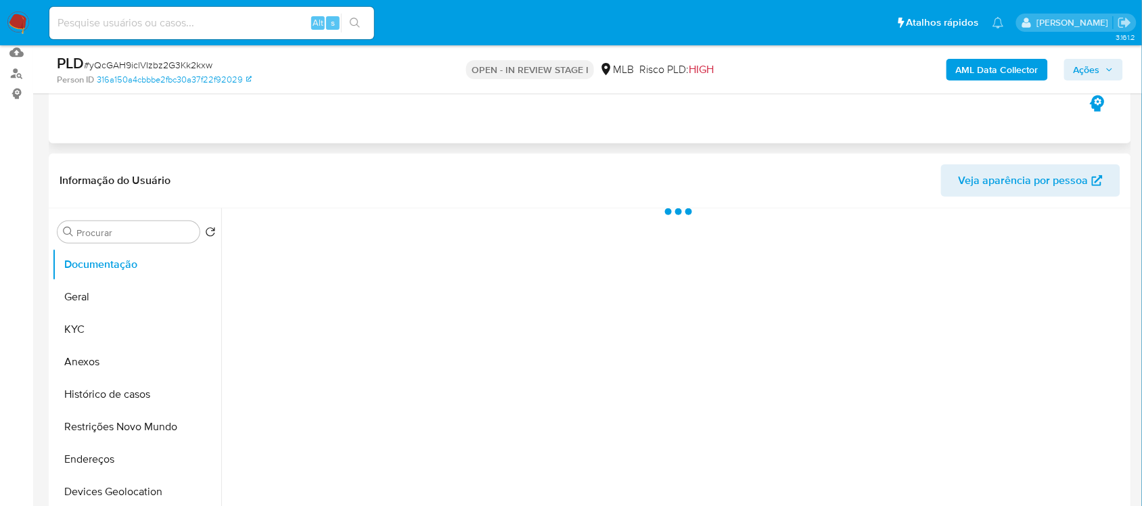
scroll to position [169, 0]
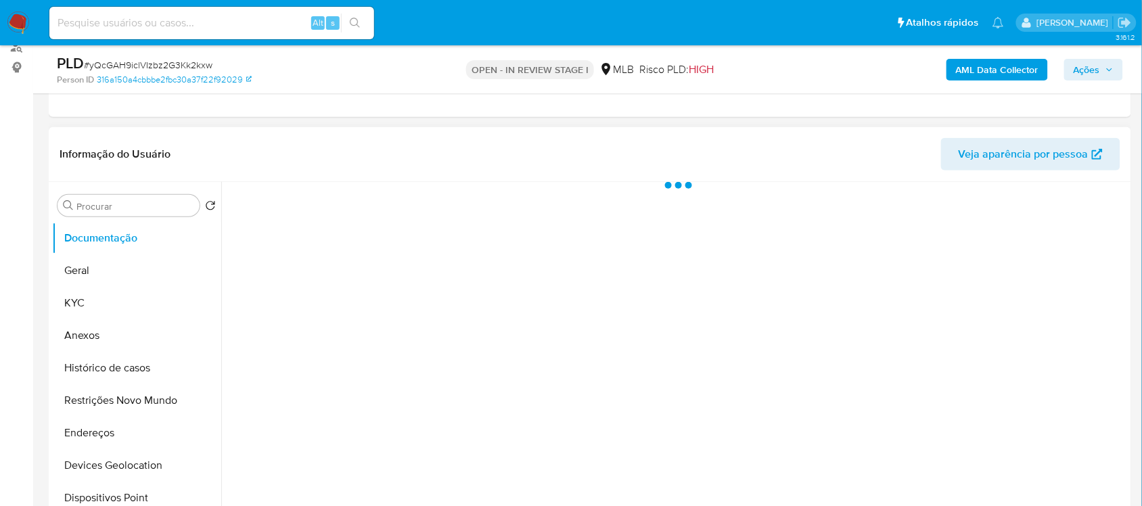
select select "10"
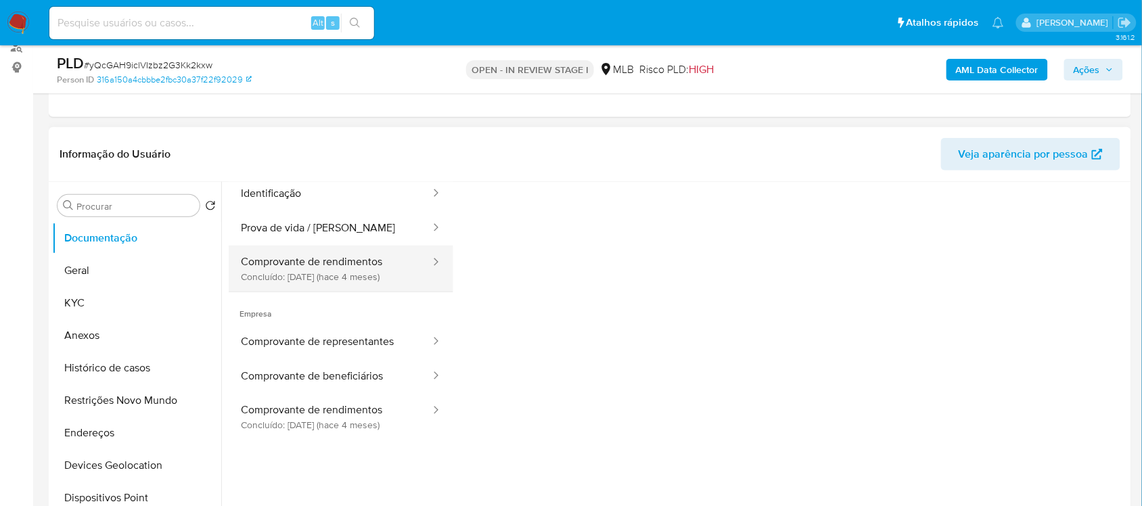
scroll to position [85, 0]
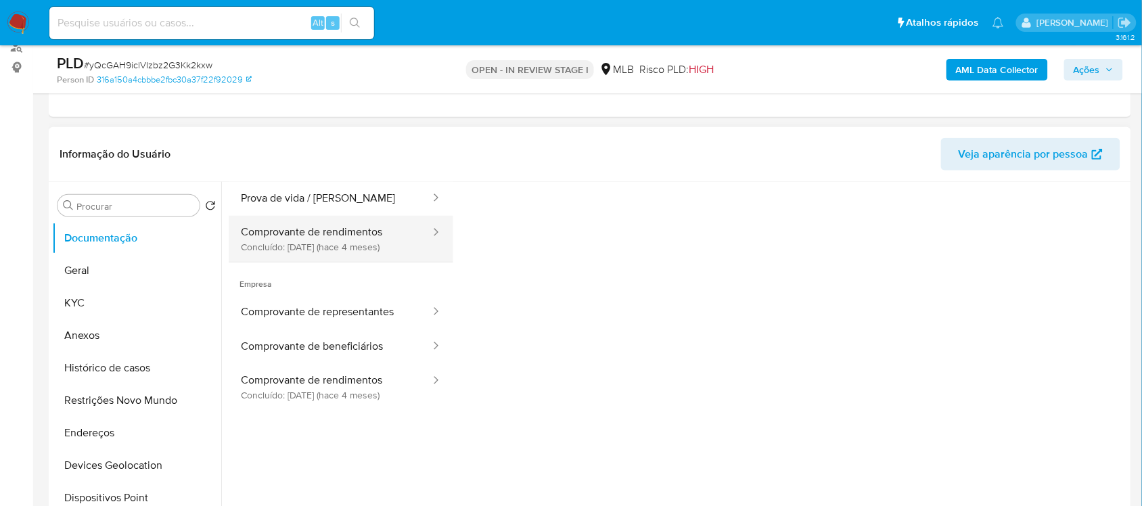
click at [365, 248] on button "Comprovante de rendimentos Concluído: [DATE] (hace 4 meses)" at bounding box center [330, 239] width 203 height 46
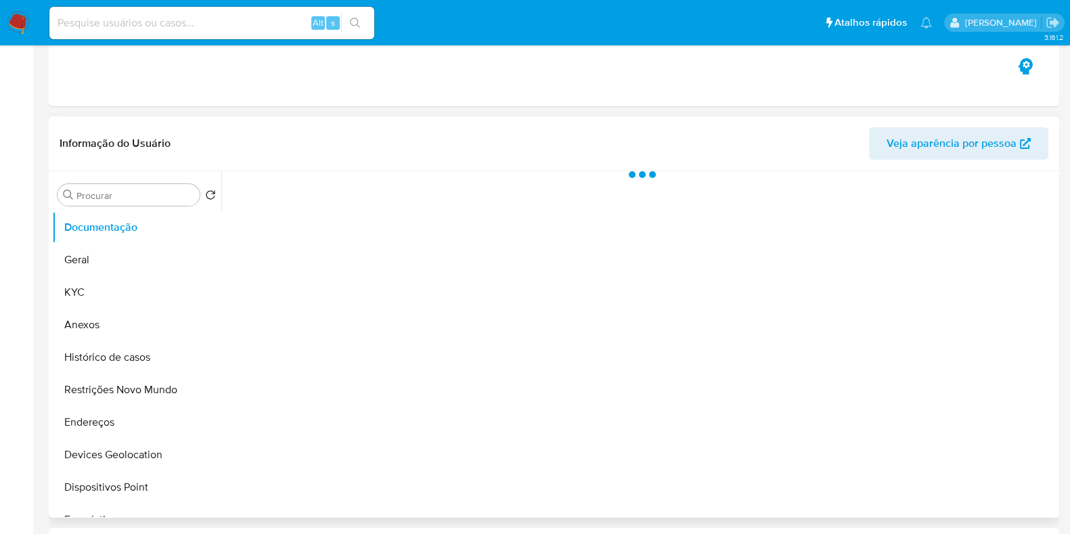
select select "10"
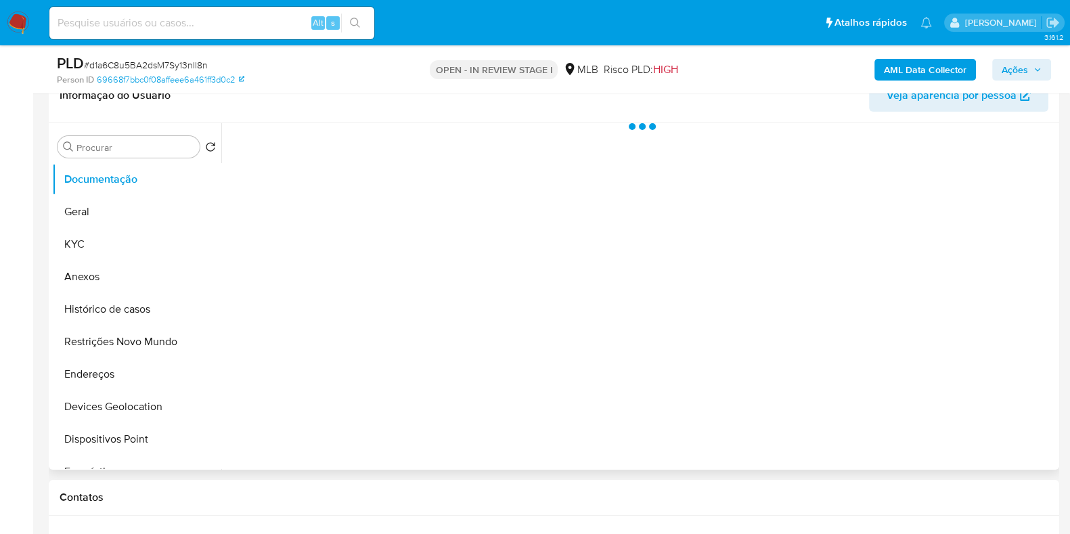
scroll to position [254, 0]
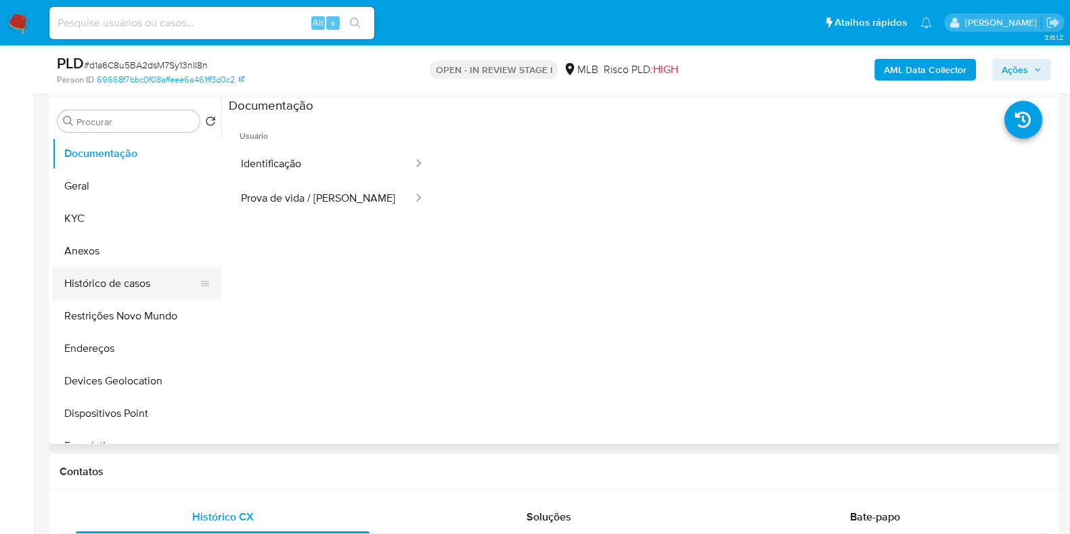
click at [150, 294] on button "Histórico de casos" at bounding box center [131, 283] width 158 height 32
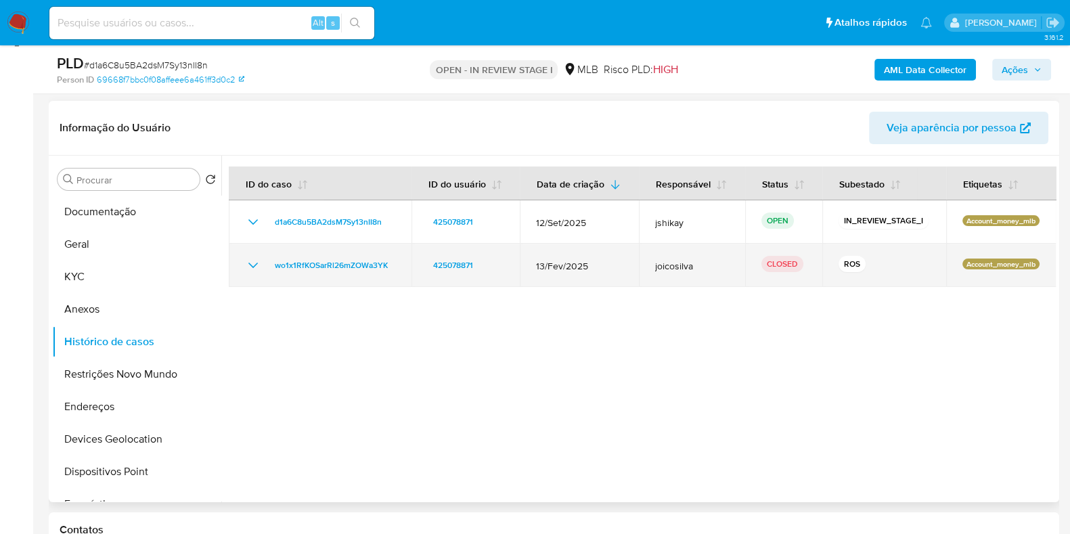
scroll to position [168, 0]
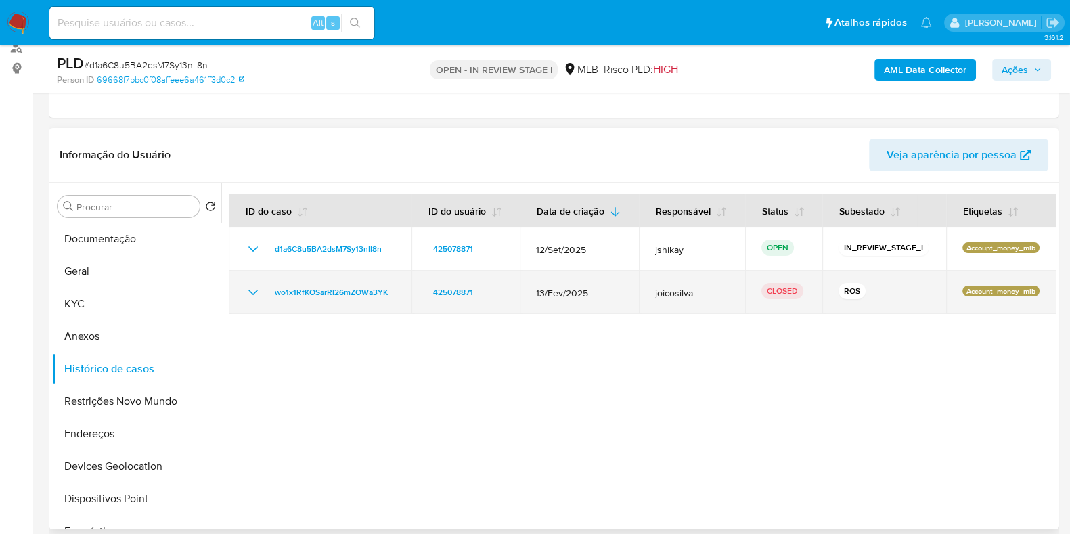
click at [250, 291] on icon "Mostrar/Ocultar" at bounding box center [252, 292] width 9 height 5
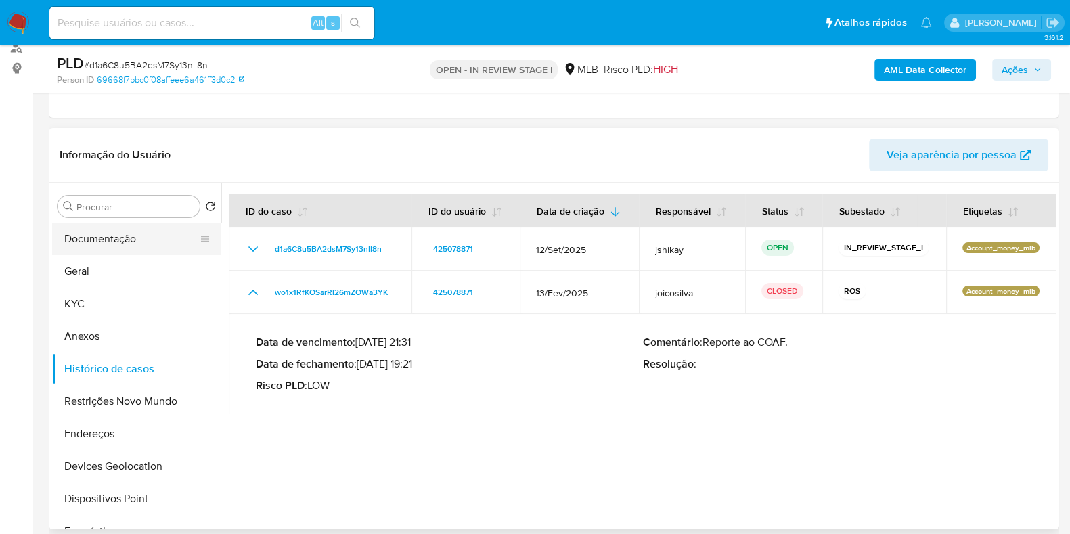
click at [152, 237] on button "Documentação" at bounding box center [131, 239] width 158 height 32
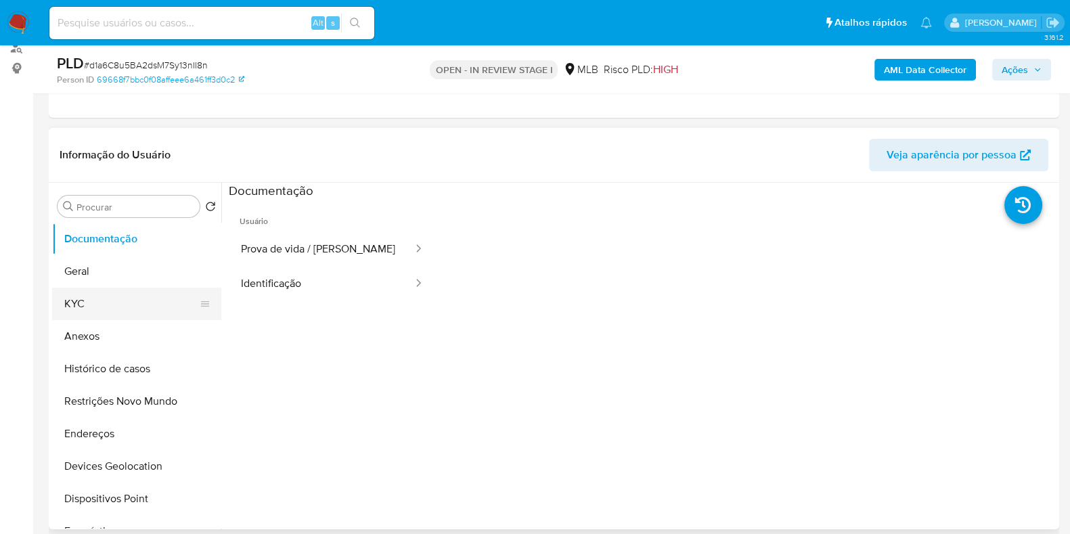
drag, startPoint x: 151, startPoint y: 289, endPoint x: 147, endPoint y: 297, distance: 9.1
click at [147, 297] on button "KYC" at bounding box center [131, 304] width 158 height 32
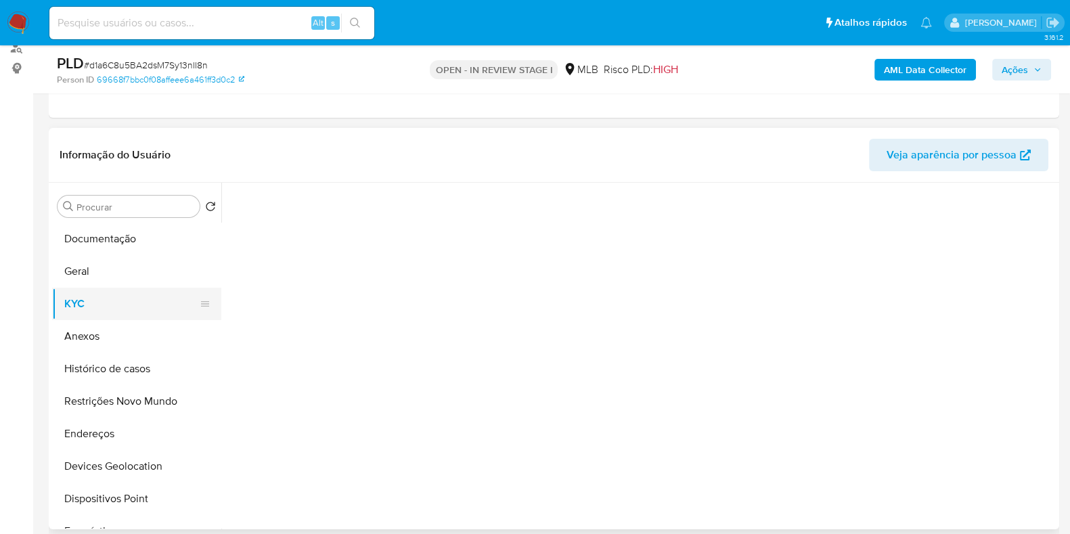
click at [145, 297] on button "KYC" at bounding box center [131, 304] width 158 height 32
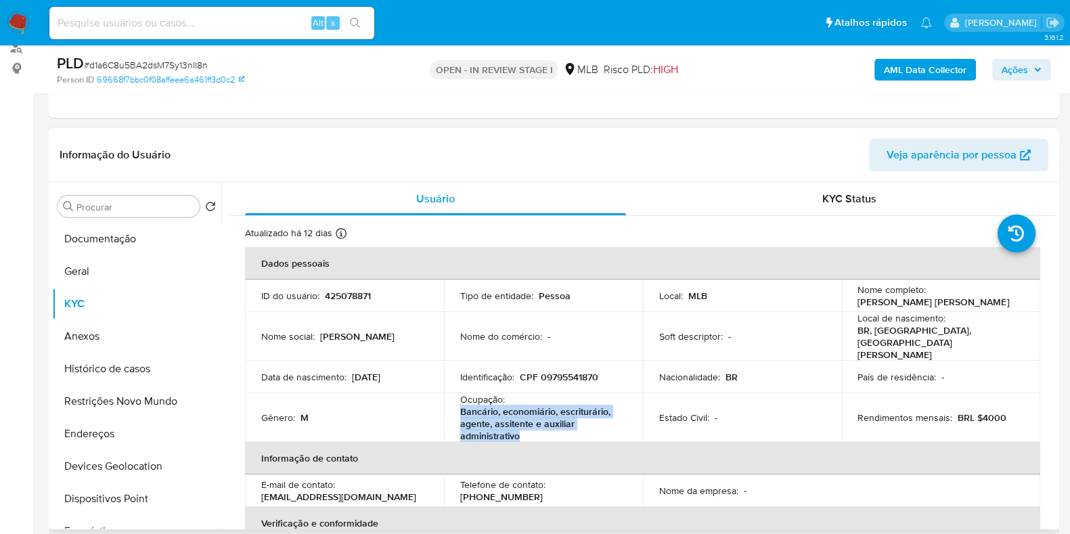
drag, startPoint x: 536, startPoint y: 414, endPoint x: 460, endPoint y: 403, distance: 76.6
click at [460, 405] on p "Bancário, economiário, escriturário, agente, assitente e auxiliar administrativo" at bounding box center [540, 423] width 161 height 37
copy p "agente, assitente e auxiliar administrativo"
click at [455, 393] on td "Ocupação : Bancário, economiário, escriturário, agente, assitente e auxiliar ad…" at bounding box center [543, 417] width 199 height 49
drag, startPoint x: 459, startPoint y: 394, endPoint x: 522, endPoint y: 423, distance: 68.7
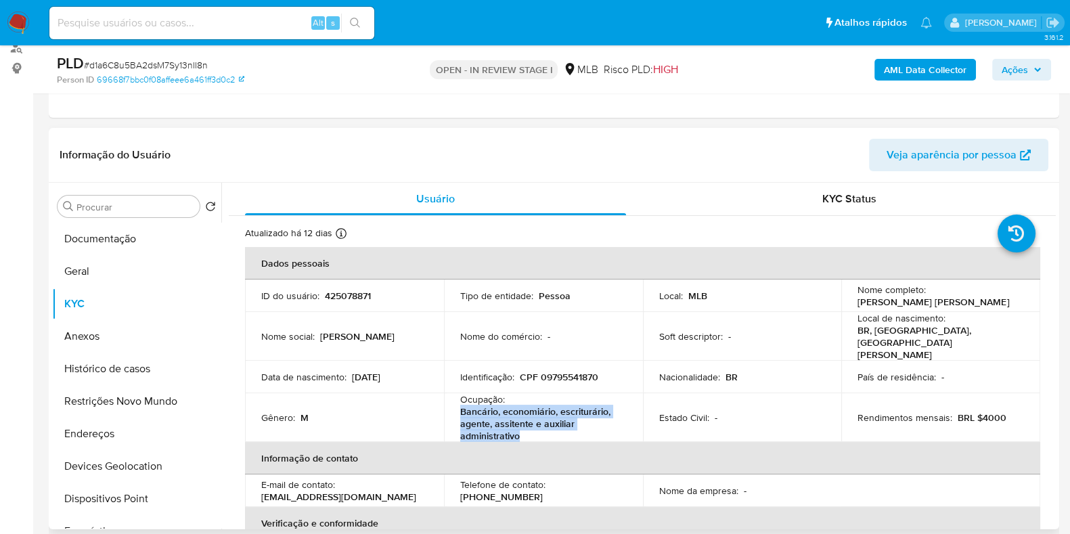
click at [522, 423] on td "Ocupação : Bancário, economiário, escriturário, agente, assitente e auxiliar ad…" at bounding box center [543, 417] width 199 height 49
copy p "Bancário, economiário, escriturário, agente, assitente e auxiliar administrativo"
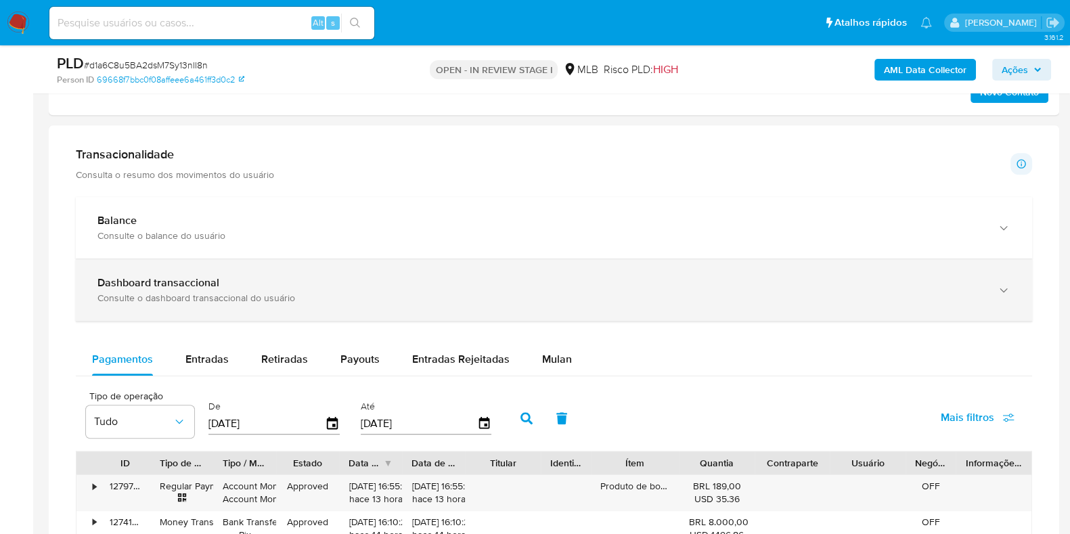
scroll to position [846, 0]
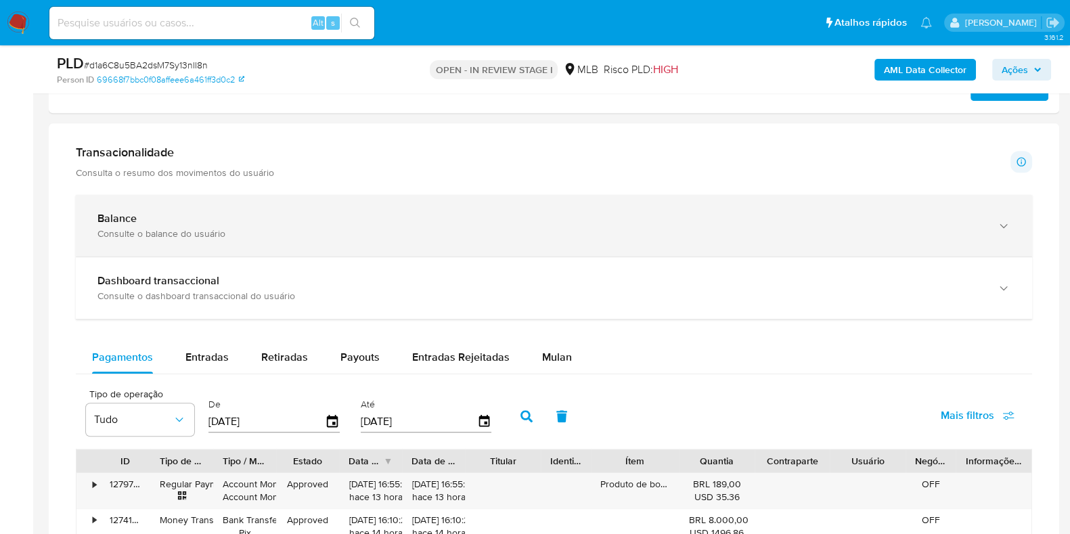
click at [410, 225] on div "Balance Consulte o balance do usuário" at bounding box center [540, 226] width 886 height 28
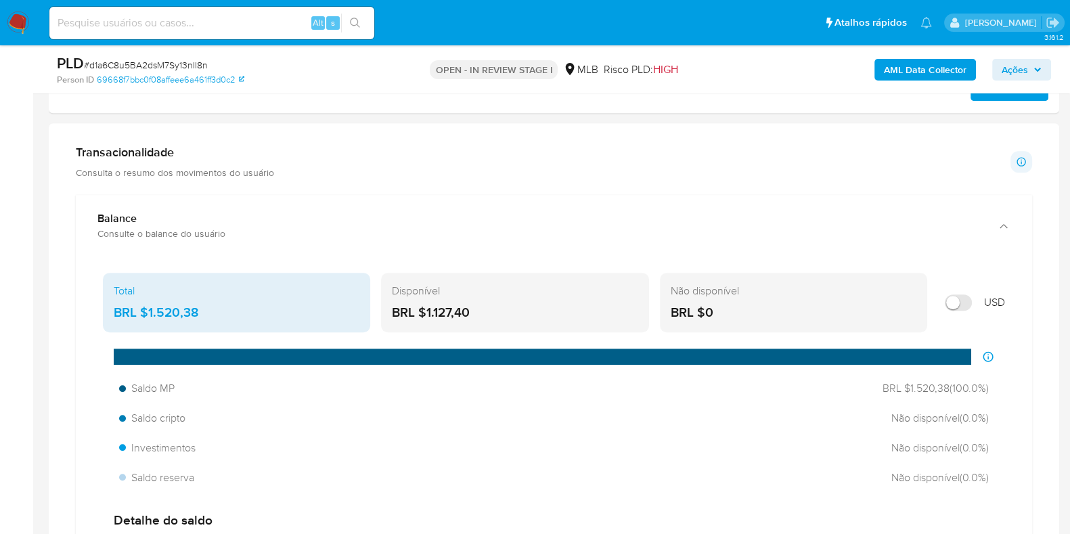
click at [446, 147] on div "Transacionalidade Consulta o resumo dos movimentos do usuário Informações trans…" at bounding box center [554, 162] width 956 height 34
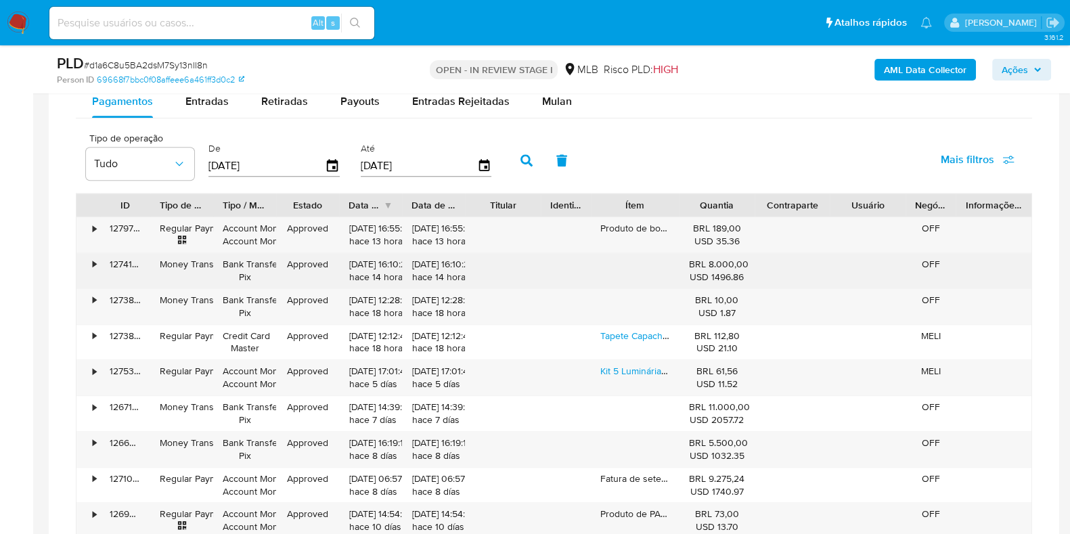
scroll to position [1522, 0]
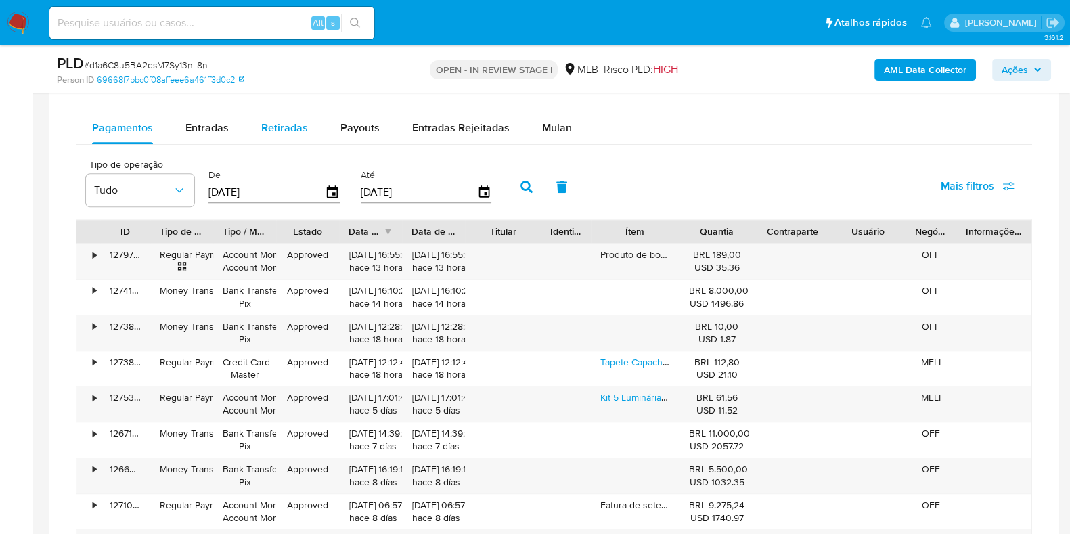
click at [294, 126] on span "Retiradas" at bounding box center [284, 128] width 47 height 16
select select "10"
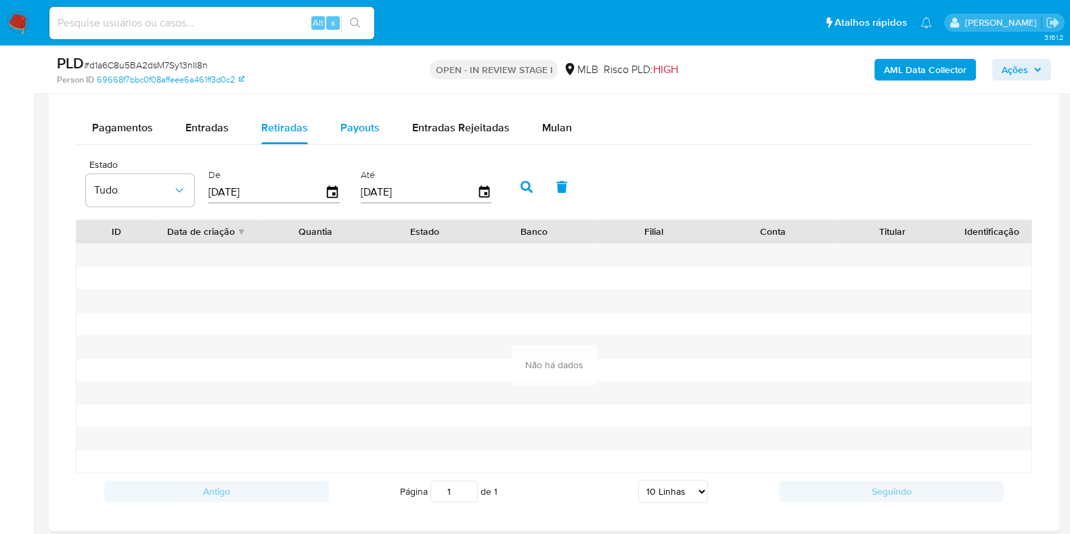
click at [345, 127] on span "Payouts" at bounding box center [359, 128] width 39 height 16
select select "10"
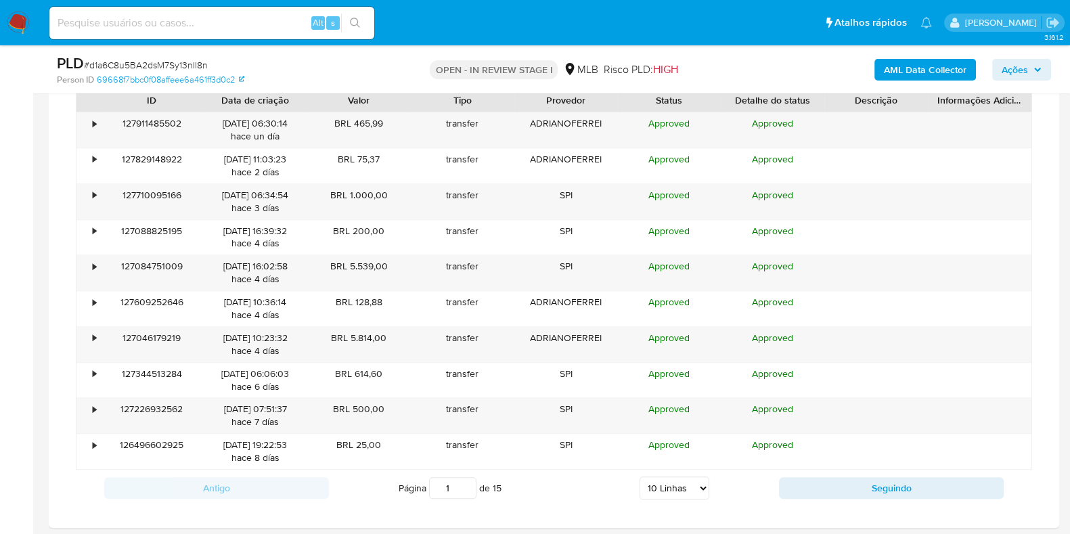
scroll to position [1691, 0]
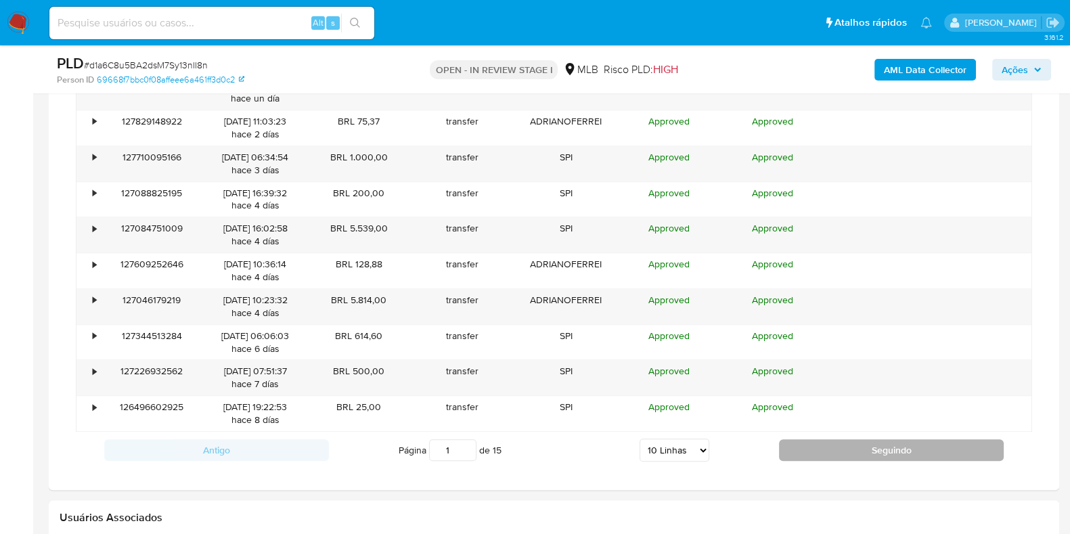
click at [797, 455] on button "Seguindo" at bounding box center [891, 450] width 225 height 22
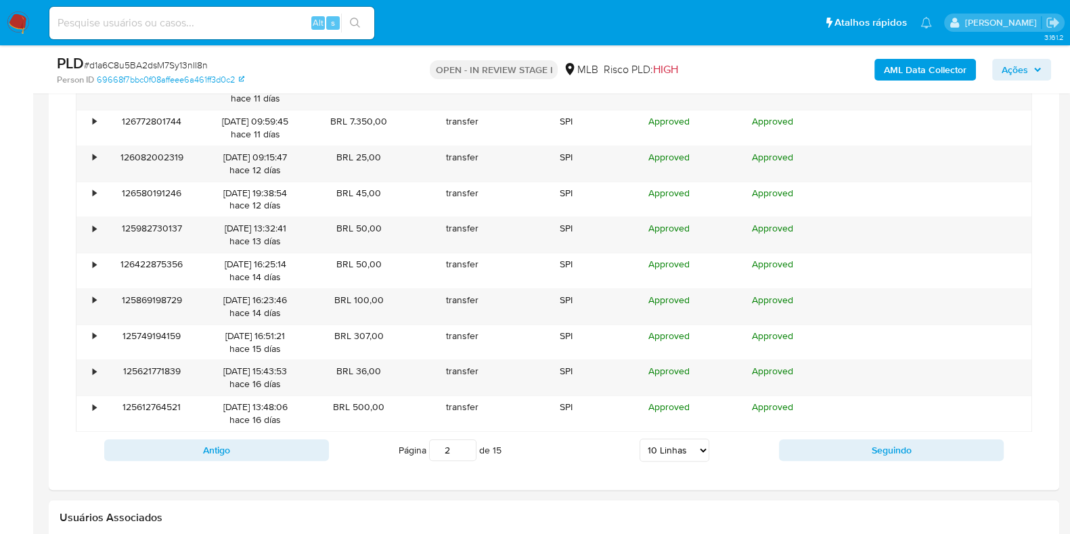
click at [824, 448] on div "Antigo Página 2 de 15 5 Linhas 10 Linhas 20 Linhas 25 Linhas 50 Linhas 100 Linh…" at bounding box center [554, 450] width 956 height 37
click at [827, 452] on button "Seguindo" at bounding box center [891, 450] width 225 height 22
click at [827, 447] on div "Antigo Página 3 de 15 5 Linhas 10 Linhas 20 Linhas 25 Linhas 50 Linhas 100 Linh…" at bounding box center [554, 450] width 956 height 37
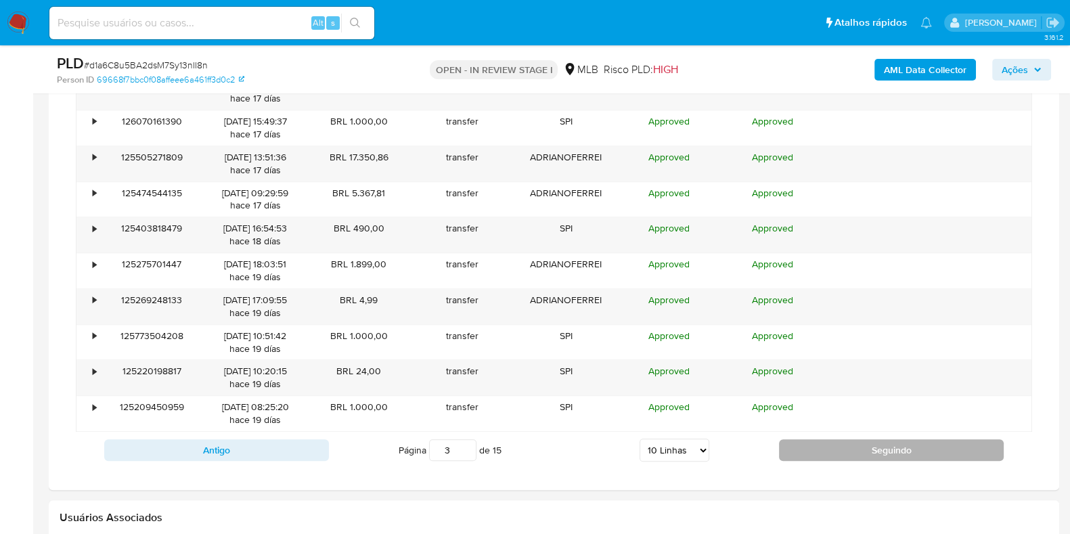
click at [828, 451] on button "Seguindo" at bounding box center [891, 450] width 225 height 22
click at [798, 454] on button "Seguindo" at bounding box center [891, 450] width 225 height 22
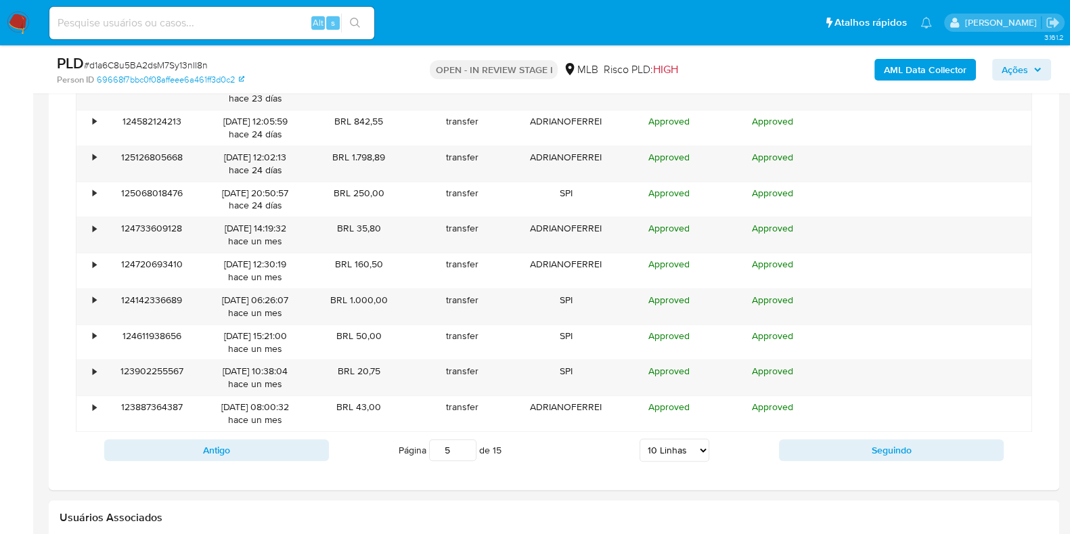
click at [803, 448] on div "Antigo Página 5 de 15 5 Linhas 10 Linhas 20 Linhas 25 Linhas 50 Linhas 100 Linh…" at bounding box center [554, 450] width 956 height 37
click at [805, 453] on button "Seguindo" at bounding box center [891, 450] width 225 height 22
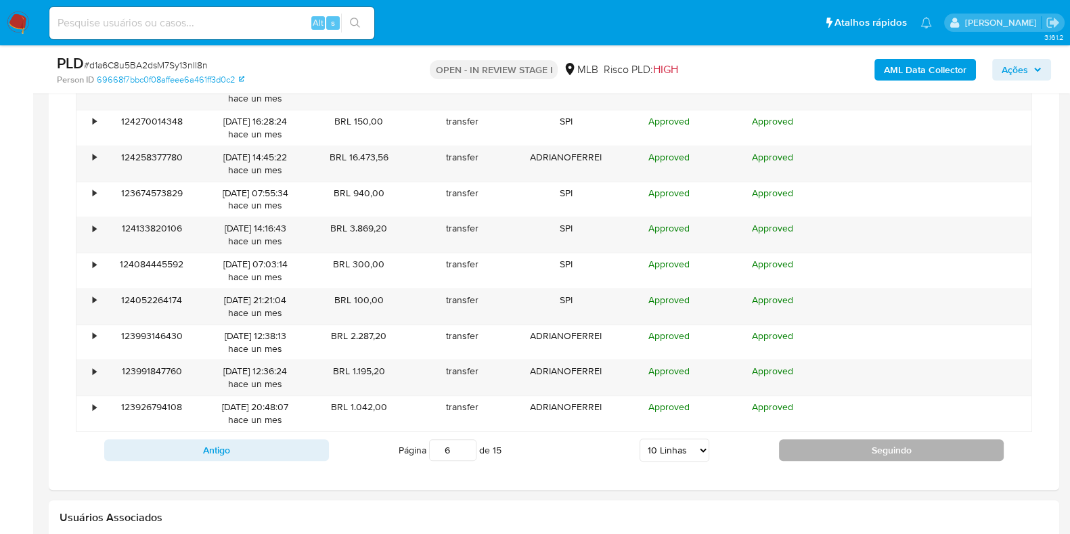
click at [814, 455] on button "Seguindo" at bounding box center [891, 450] width 225 height 22
click at [814, 451] on button "Seguindo" at bounding box center [891, 450] width 225 height 22
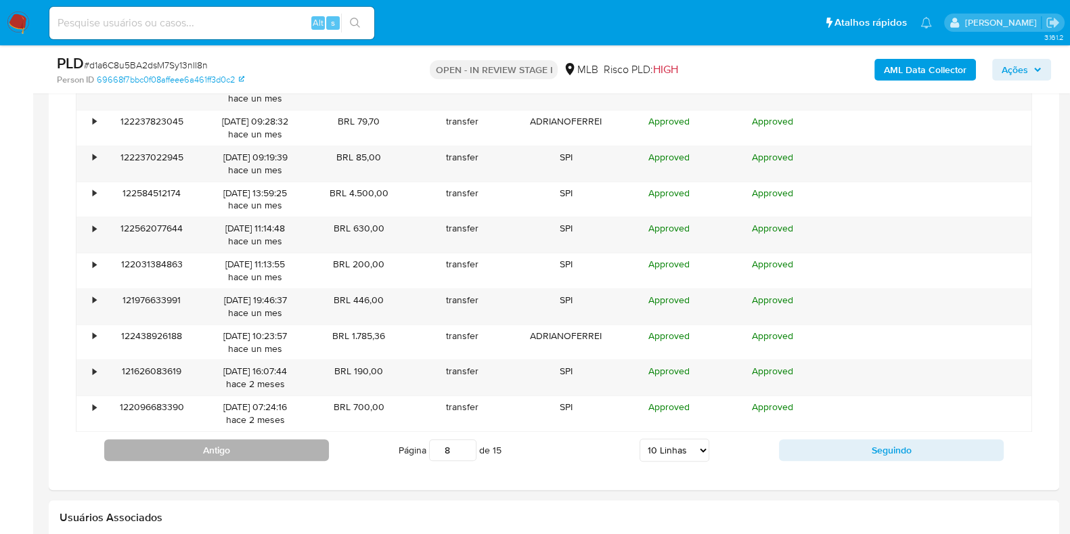
click at [265, 451] on button "Antigo" at bounding box center [216, 450] width 225 height 22
type input "7"
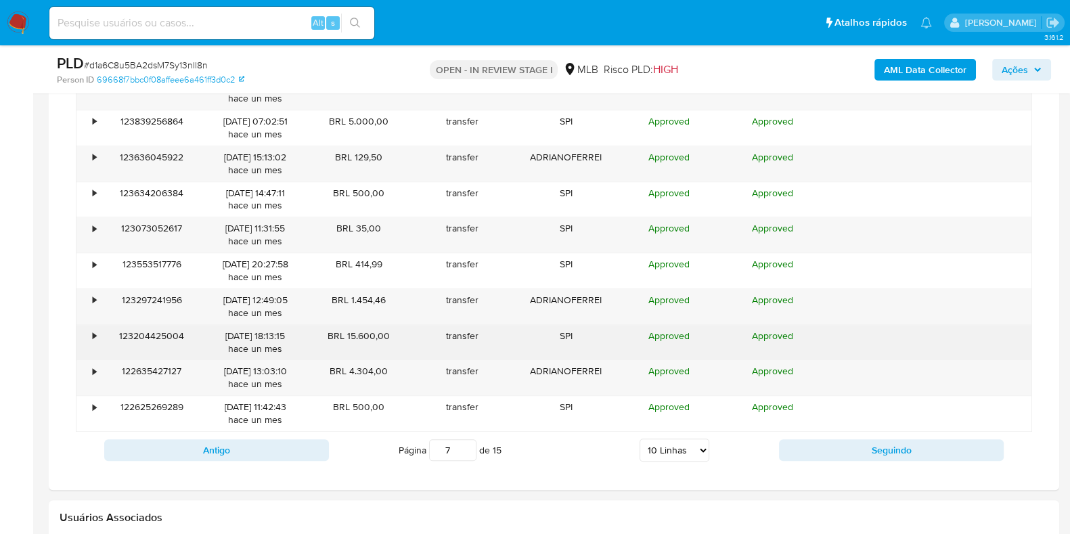
click at [94, 329] on div "•" at bounding box center [94, 335] width 3 height 13
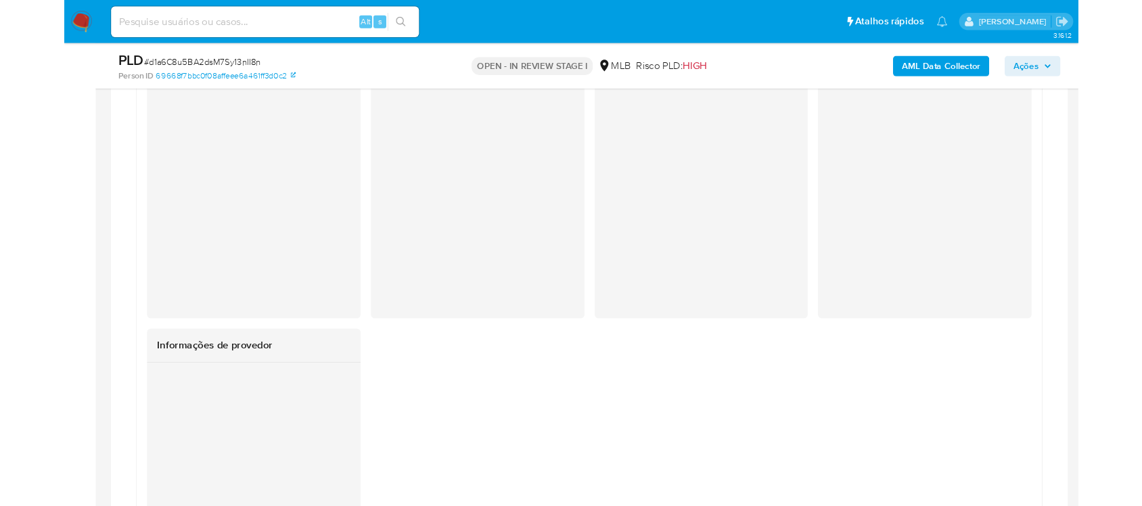
scroll to position [2029, 0]
